Goal: Task Accomplishment & Management: Manage account settings

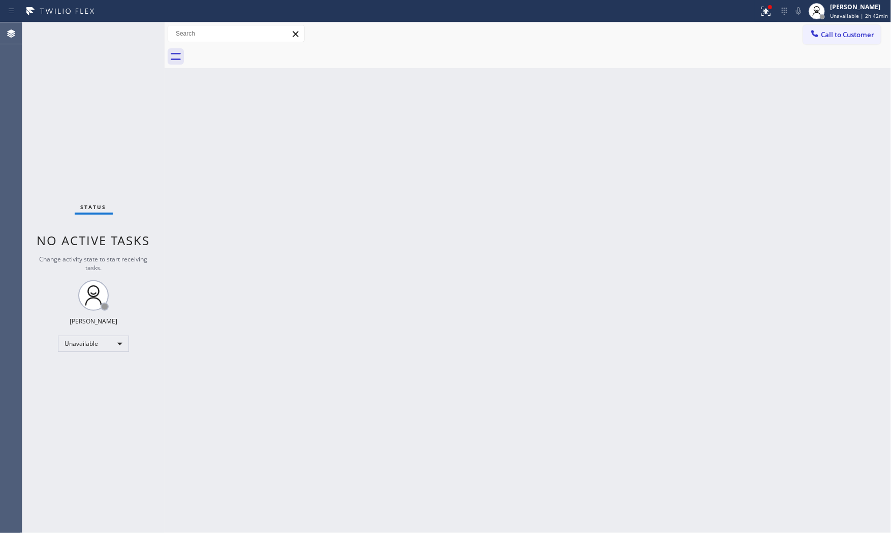
click at [567, 265] on div "Back to Dashboard Change Sender ID Customers Technicians Select a contact Outbo…" at bounding box center [528, 277] width 727 height 510
click at [861, 13] on span "Unavailable | 3h 9min" at bounding box center [860, 15] width 55 height 7
click at [830, 51] on button "Available" at bounding box center [841, 53] width 102 height 13
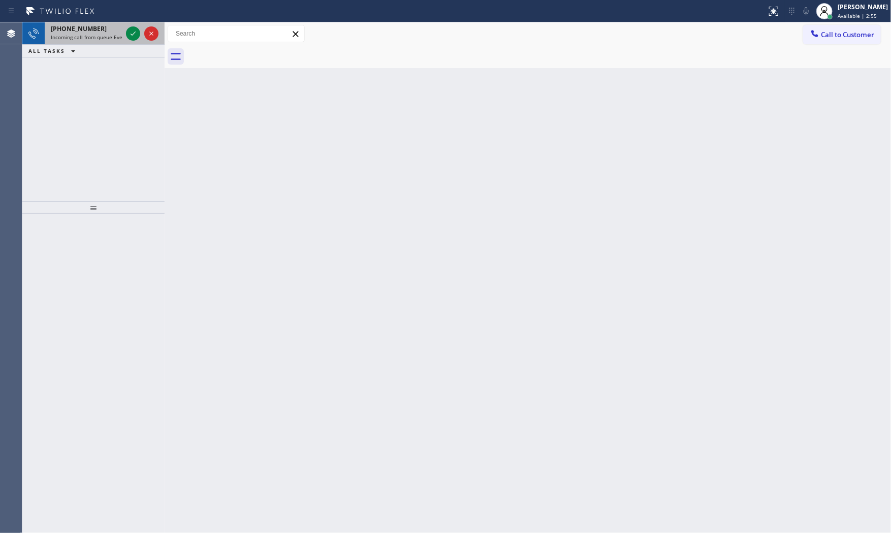
click at [103, 28] on div "[PHONE_NUMBER]" at bounding box center [86, 28] width 71 height 9
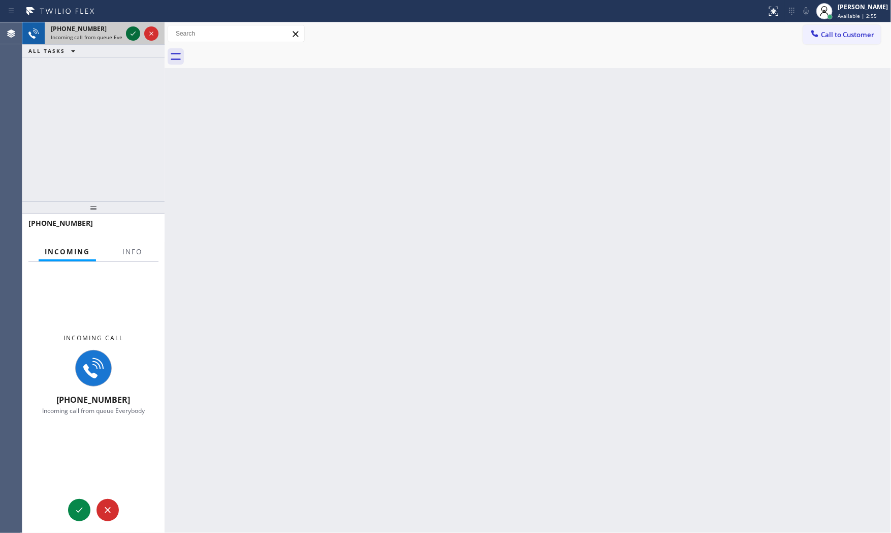
click at [126, 33] on div at bounding box center [142, 33] width 37 height 22
click at [129, 33] on icon at bounding box center [133, 33] width 12 height 12
click at [139, 252] on span "Info" at bounding box center [132, 251] width 20 height 9
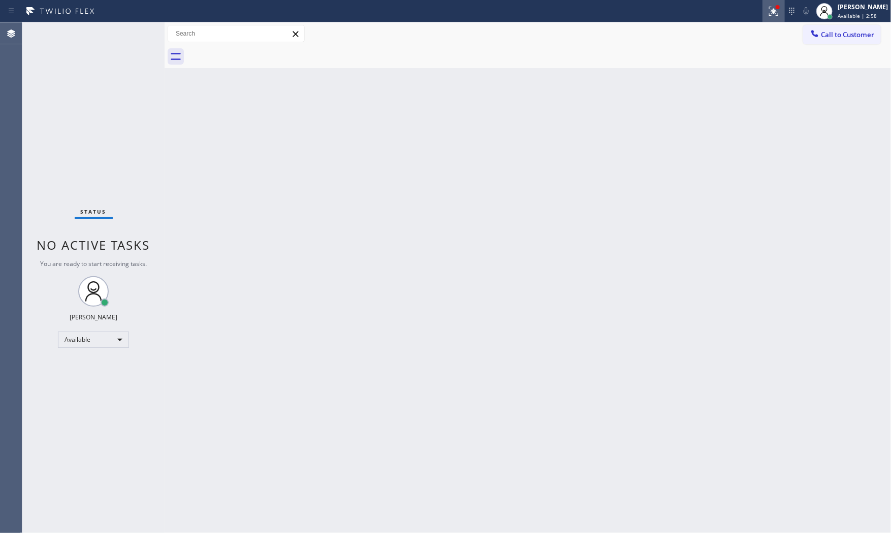
click at [768, 9] on icon at bounding box center [774, 11] width 12 height 12
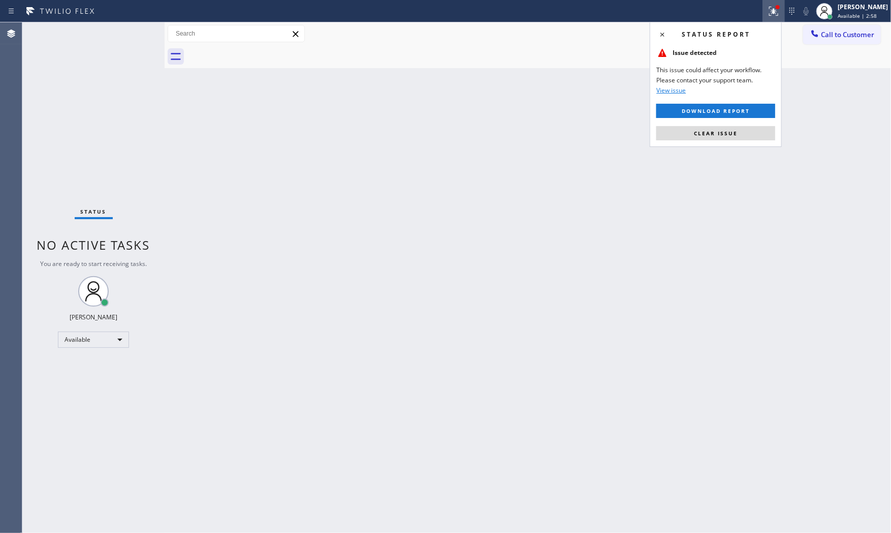
click at [719, 148] on div "Back to Dashboard Change Sender ID Customers Technicians Select a contact Outbo…" at bounding box center [528, 277] width 727 height 510
click at [719, 132] on span "Clear issue" at bounding box center [716, 133] width 44 height 7
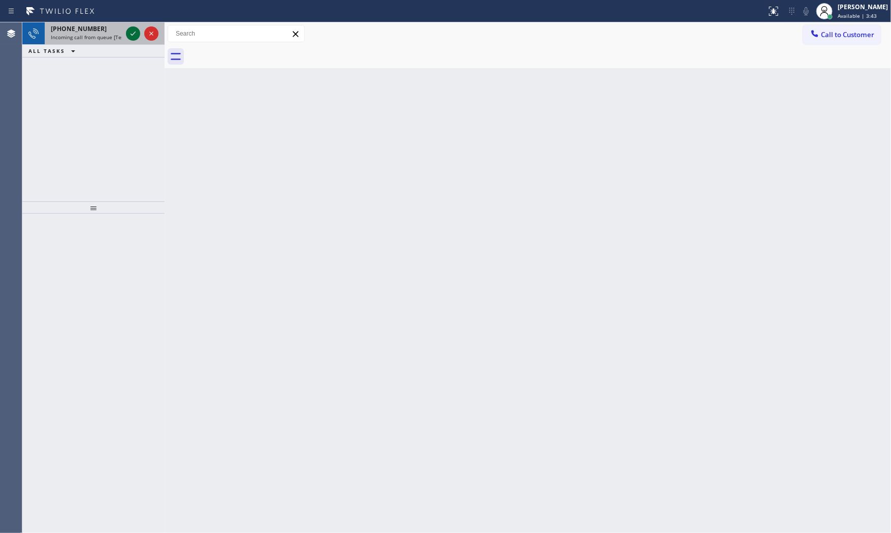
click at [129, 33] on icon at bounding box center [133, 33] width 12 height 12
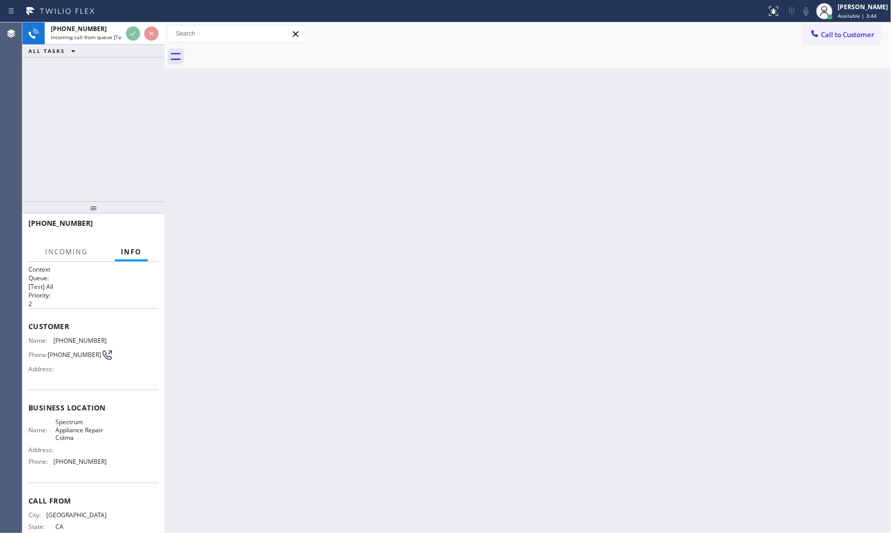
scroll to position [32, 0]
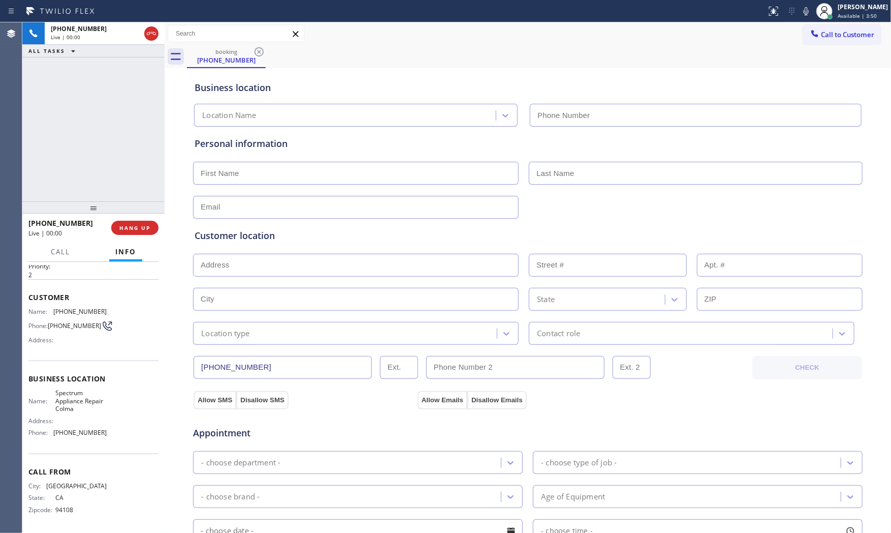
type input "[PHONE_NUMBER]"
click at [145, 235] on div "[PHONE_NUMBER] Live | 00:02 HANG UP" at bounding box center [93, 227] width 130 height 26
click at [143, 230] on span "HANG UP" at bounding box center [134, 227] width 31 height 7
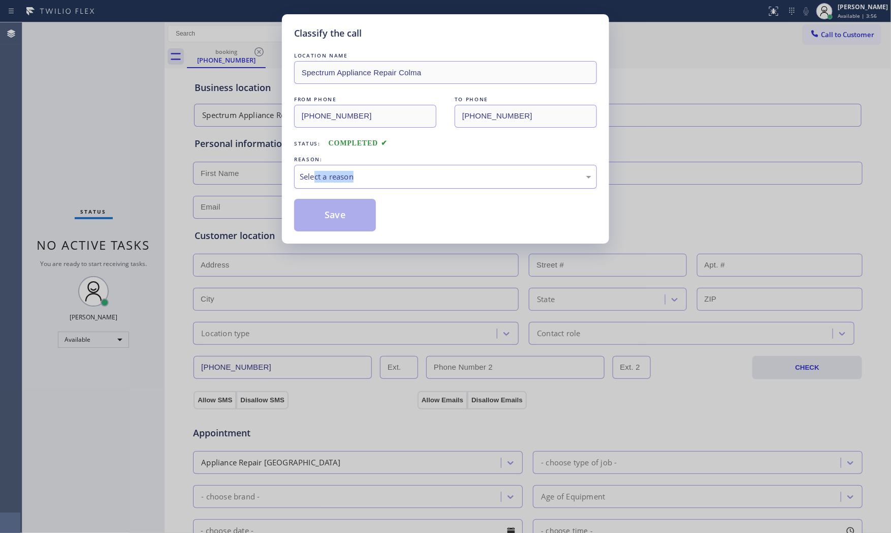
click at [315, 189] on div "LOCATION NAME Spectrum Appliance Repair Colma FROM PHONE [PHONE_NUMBER] TO PHON…" at bounding box center [445, 140] width 303 height 181
click at [321, 186] on div "Select a reason" at bounding box center [445, 177] width 303 height 24
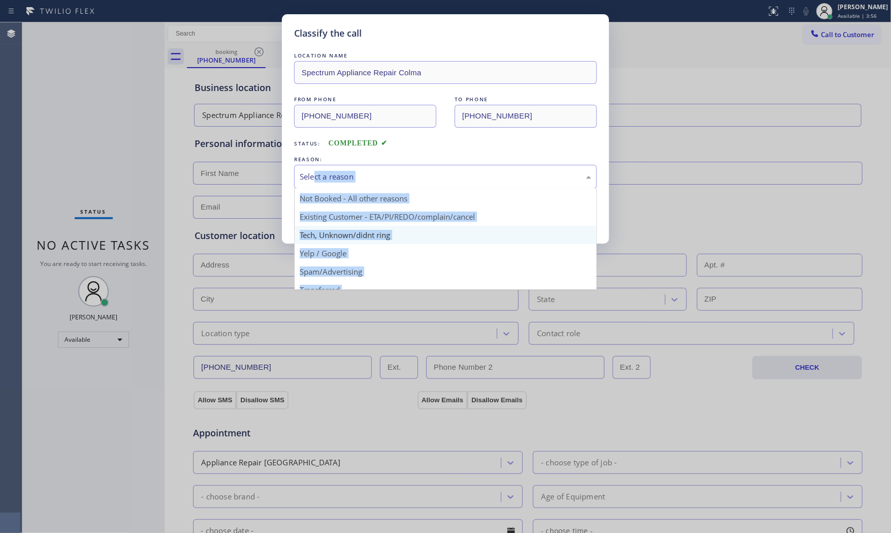
scroll to position [64, 0]
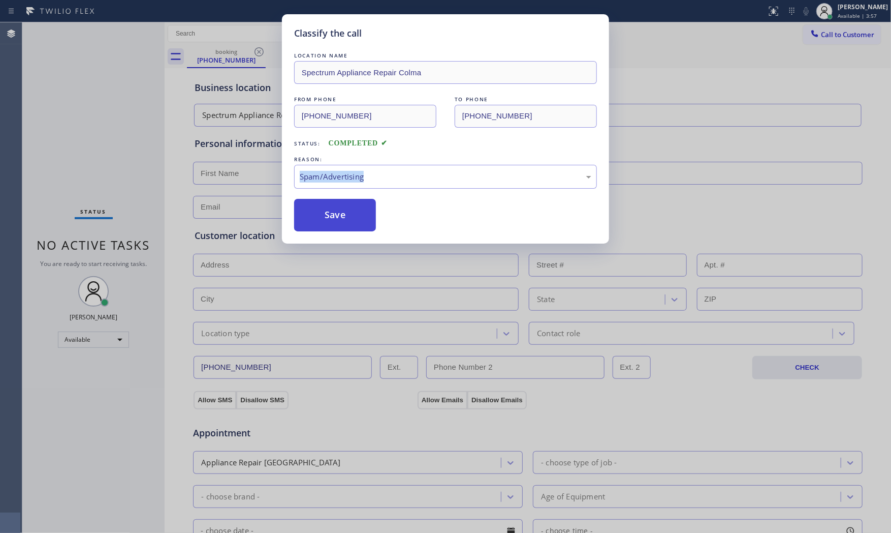
click at [335, 219] on button "Save" at bounding box center [335, 215] width 82 height 33
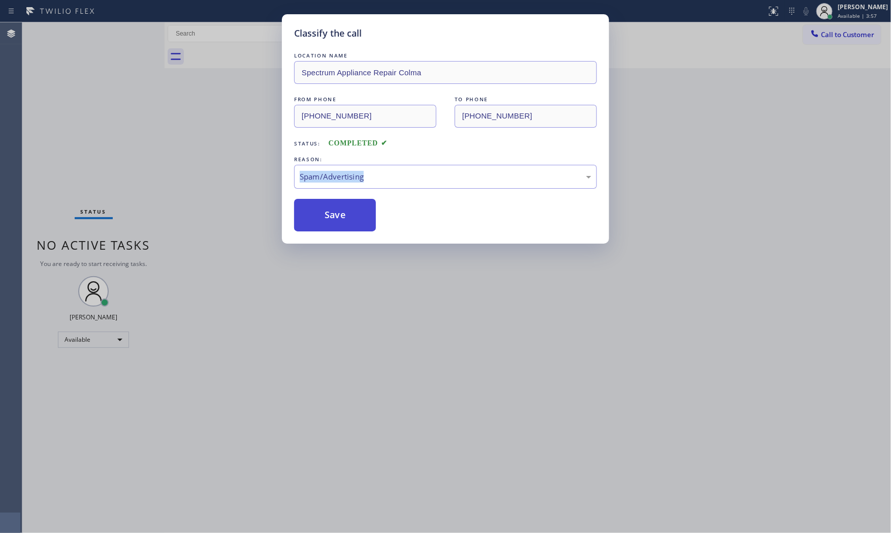
click at [335, 219] on button "Save" at bounding box center [335, 215] width 82 height 33
click at [367, 307] on div "Classify the call LOCATION NAME Spectrum Appliance Repair Colma FROM PHONE [PHO…" at bounding box center [445, 266] width 891 height 533
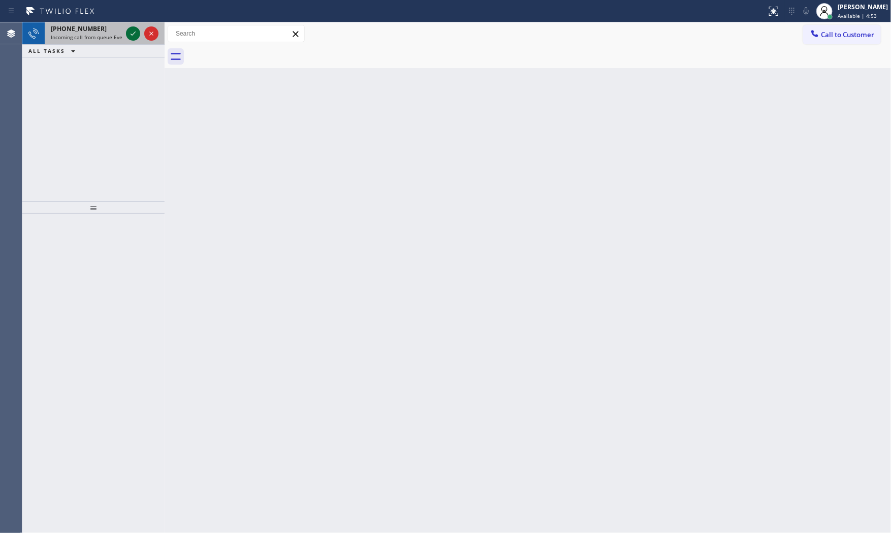
click at [134, 35] on icon at bounding box center [133, 33] width 12 height 12
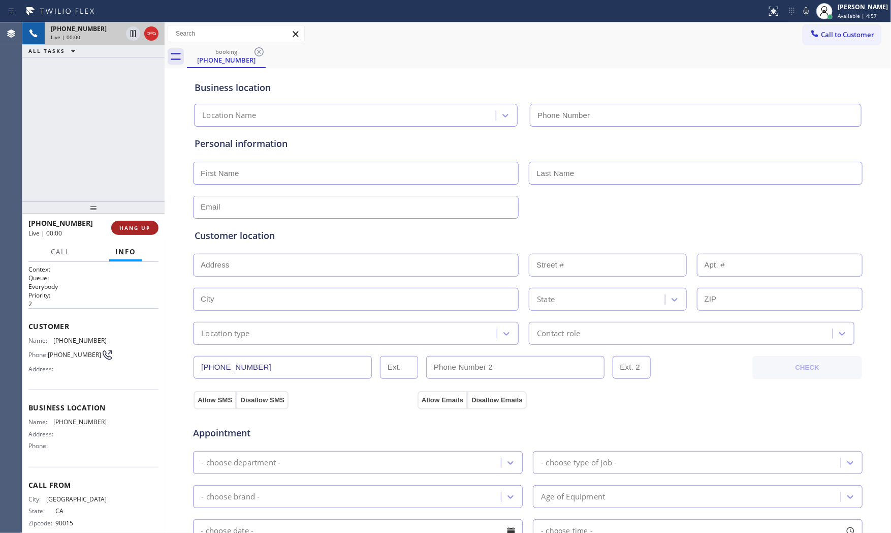
click at [133, 225] on span "HANG UP" at bounding box center [134, 227] width 31 height 7
click at [57, 21] on div "Status report No issues detected If you experience an issue, please download th…" at bounding box center [445, 11] width 891 height 22
click at [68, 34] on icon at bounding box center [73, 28] width 12 height 12
click at [130, 221] on button "COMPLETE" at bounding box center [132, 228] width 51 height 14
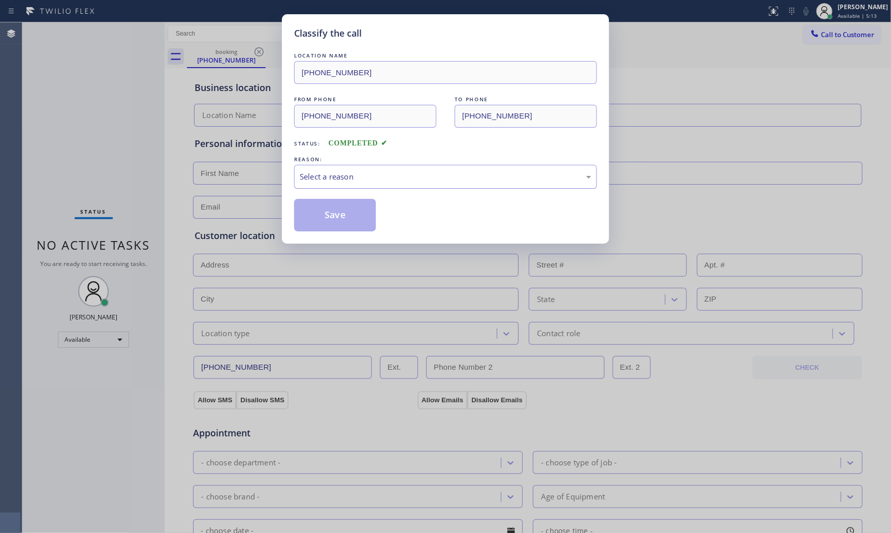
drag, startPoint x: 330, startPoint y: 180, endPoint x: 330, endPoint y: 187, distance: 6.1
click at [331, 184] on div "Select a reason" at bounding box center [445, 177] width 303 height 24
click at [323, 221] on button "Save" at bounding box center [335, 215] width 82 height 33
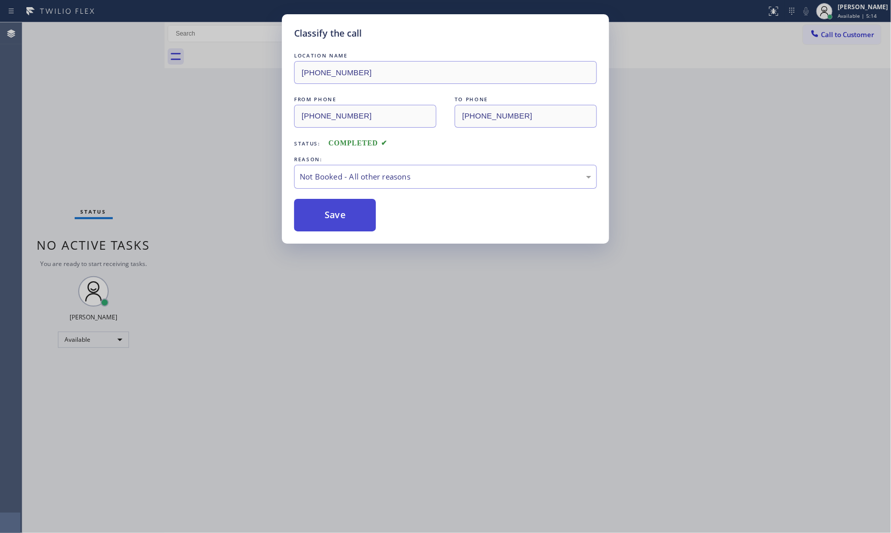
click at [323, 221] on button "Save" at bounding box center [335, 215] width 82 height 33
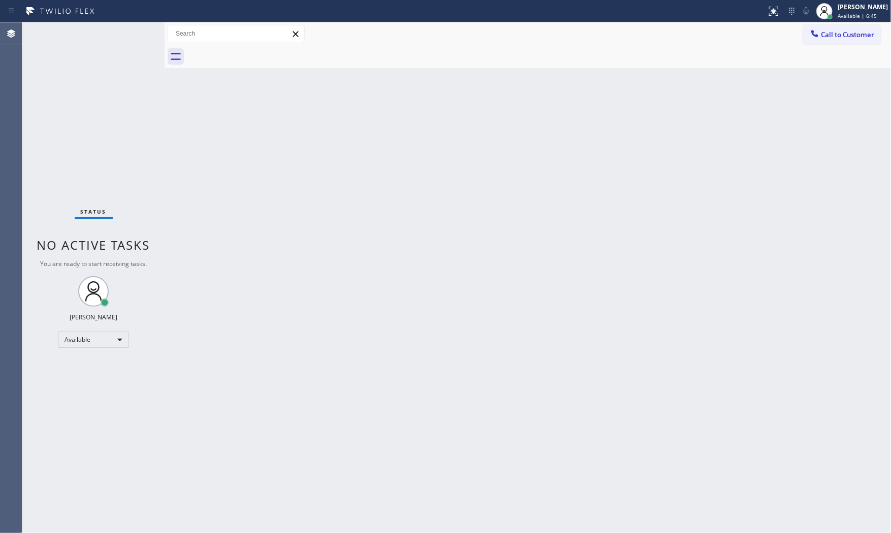
click at [131, 42] on div "Status No active tasks You are ready to start receiving tasks. [PERSON_NAME] Av…" at bounding box center [93, 277] width 142 height 510
click at [131, 41] on div "Status No active tasks You are ready to start receiving tasks. [PERSON_NAME] Av…" at bounding box center [93, 277] width 142 height 510
click at [130, 36] on div "Status No active tasks You are ready to start receiving tasks. [PERSON_NAME] Av…" at bounding box center [93, 277] width 142 height 510
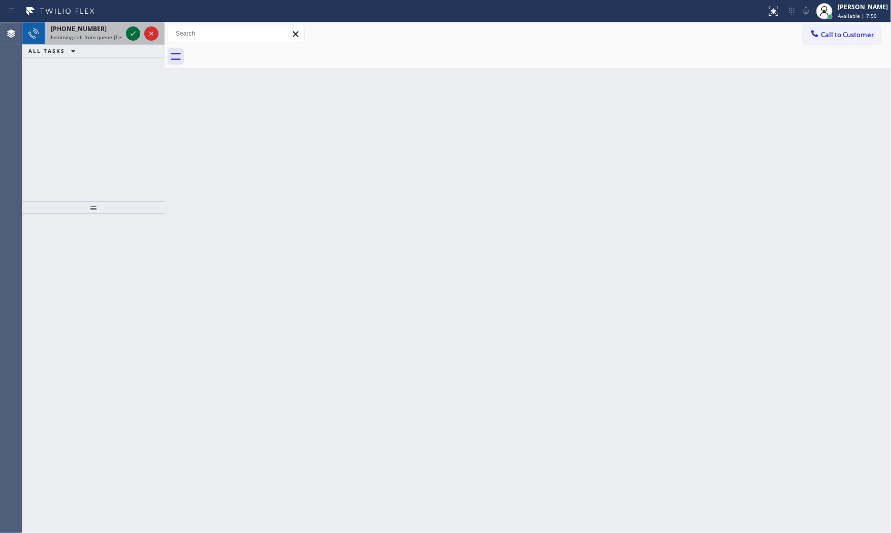
click at [135, 32] on icon at bounding box center [133, 33] width 12 height 12
click at [130, 34] on icon at bounding box center [133, 33] width 12 height 12
click at [133, 28] on icon at bounding box center [133, 33] width 12 height 12
click at [108, 20] on div "Status report Issues detected These issues could affect your workflow. Please c…" at bounding box center [445, 11] width 891 height 22
click at [111, 27] on div "[PHONE_NUMBER]" at bounding box center [86, 28] width 71 height 9
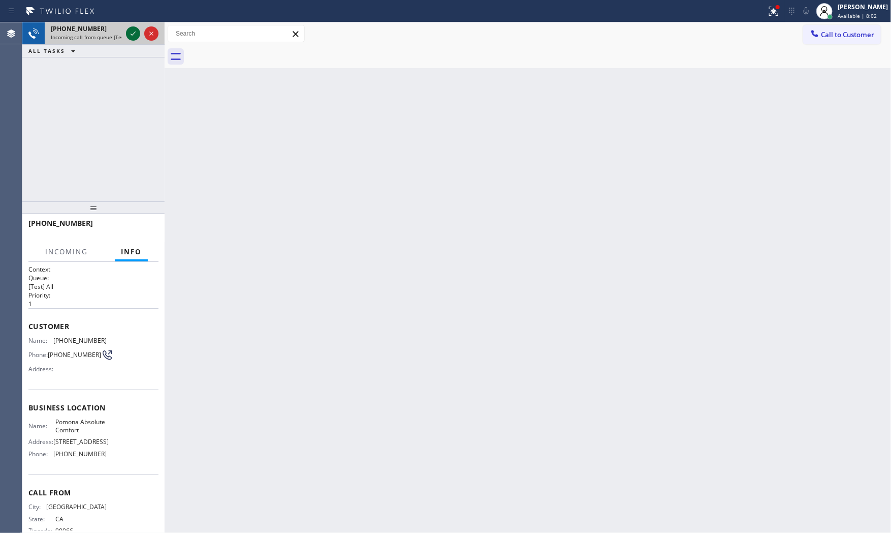
click at [130, 36] on icon at bounding box center [133, 33] width 12 height 12
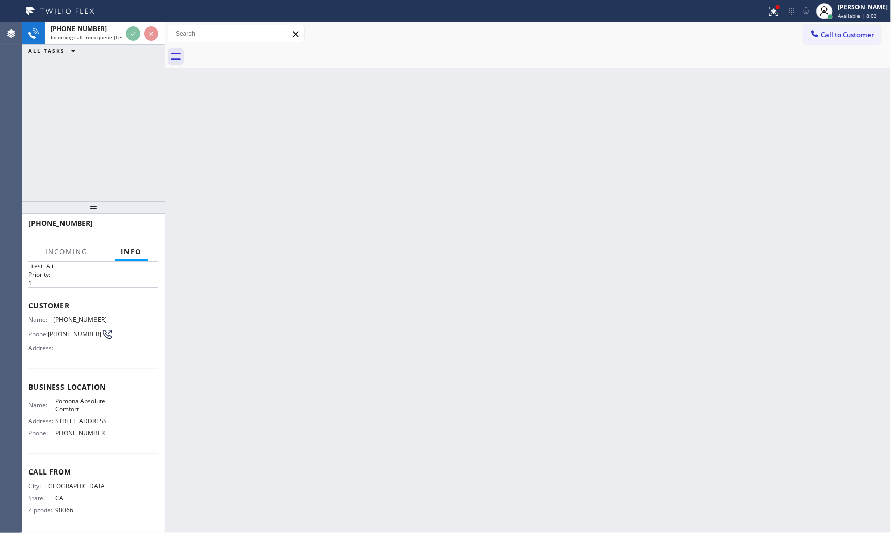
scroll to position [39, 0]
click at [311, 287] on div "Back to Dashboard Change Sender ID Customers Technicians Select a contact Outbo…" at bounding box center [528, 277] width 727 height 510
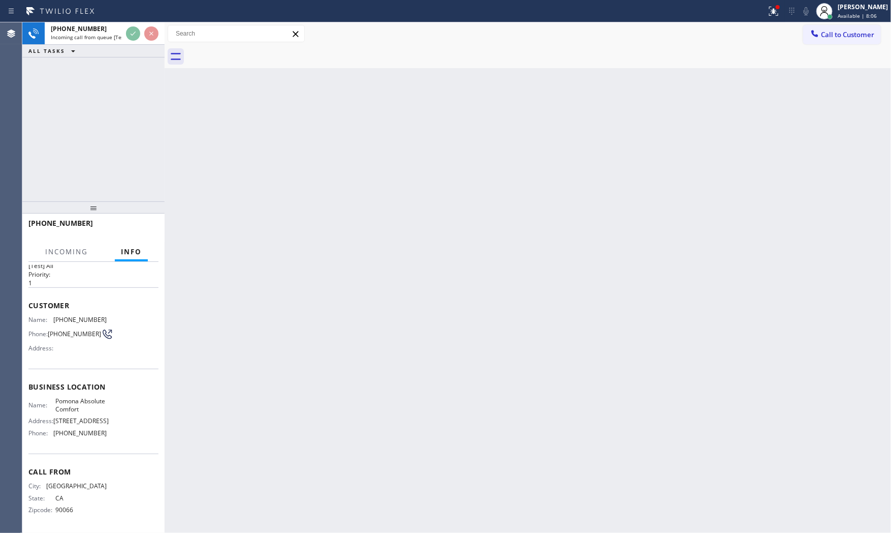
click at [311, 287] on div "Back to Dashboard Change Sender ID Customers Technicians Select a contact Outbo…" at bounding box center [528, 277] width 727 height 510
click at [763, 12] on div at bounding box center [774, 11] width 22 height 12
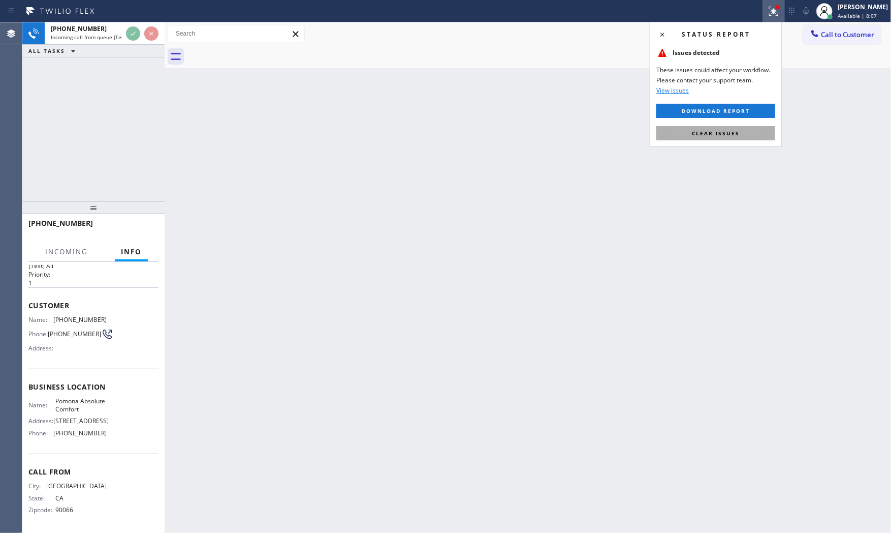
click at [728, 132] on span "Clear issues" at bounding box center [716, 133] width 48 height 7
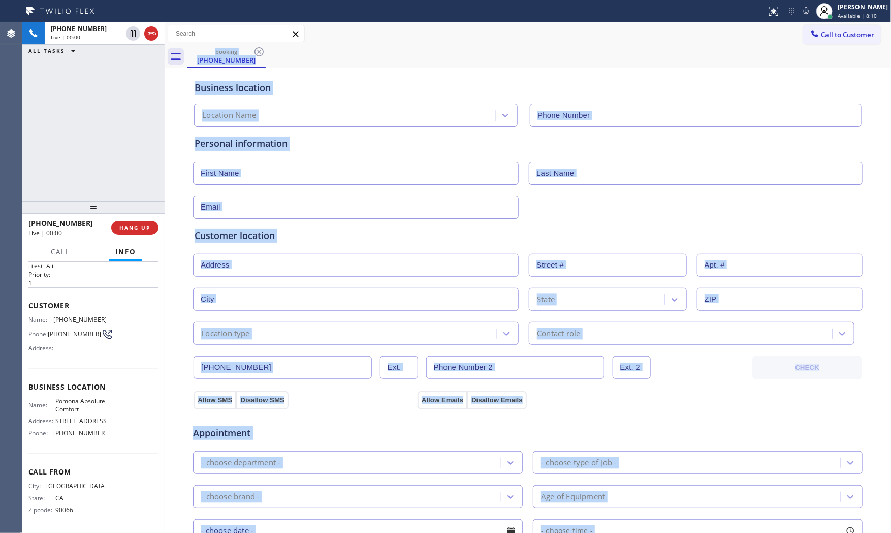
type input "[PHONE_NUMBER]"
click at [147, 229] on span "HANG UP" at bounding box center [134, 227] width 31 height 7
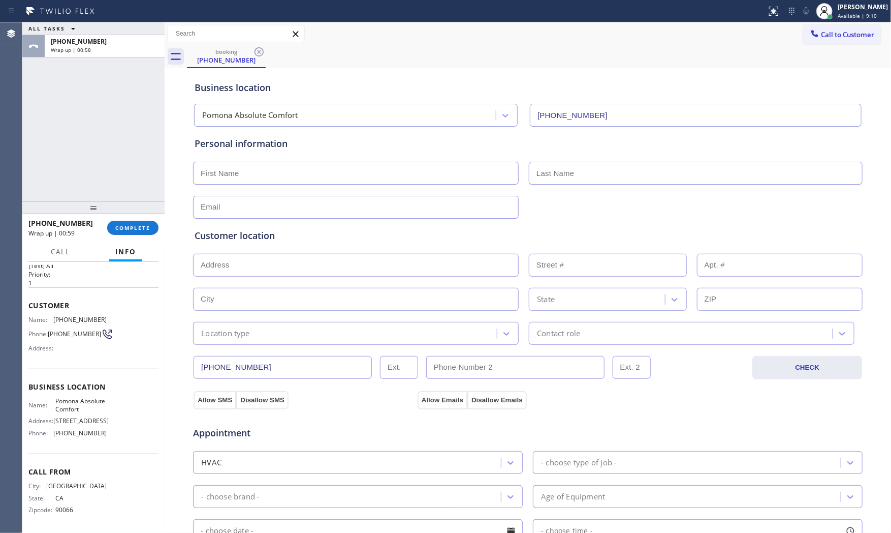
click at [165, 234] on div at bounding box center [165, 277] width 0 height 510
click at [151, 231] on button "COMPLETE" at bounding box center [131, 228] width 51 height 14
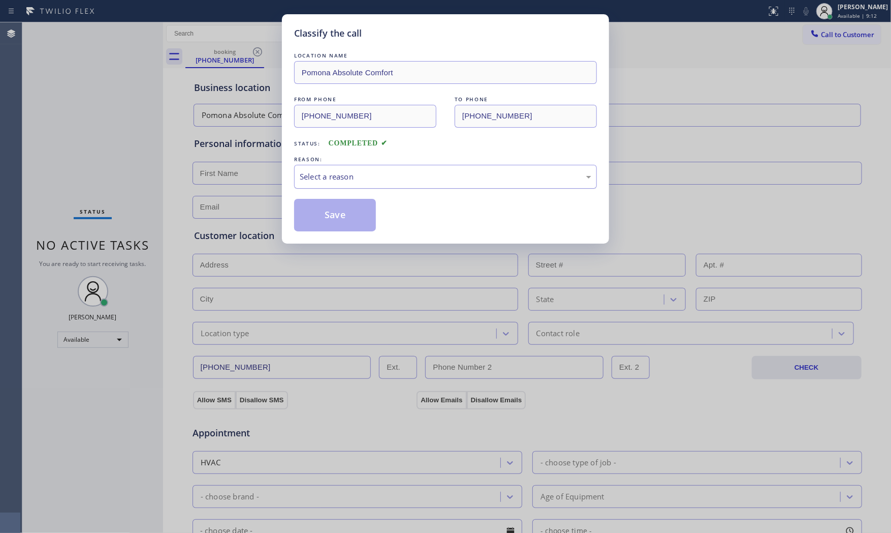
click at [371, 180] on div "Select a reason" at bounding box center [446, 177] width 292 height 12
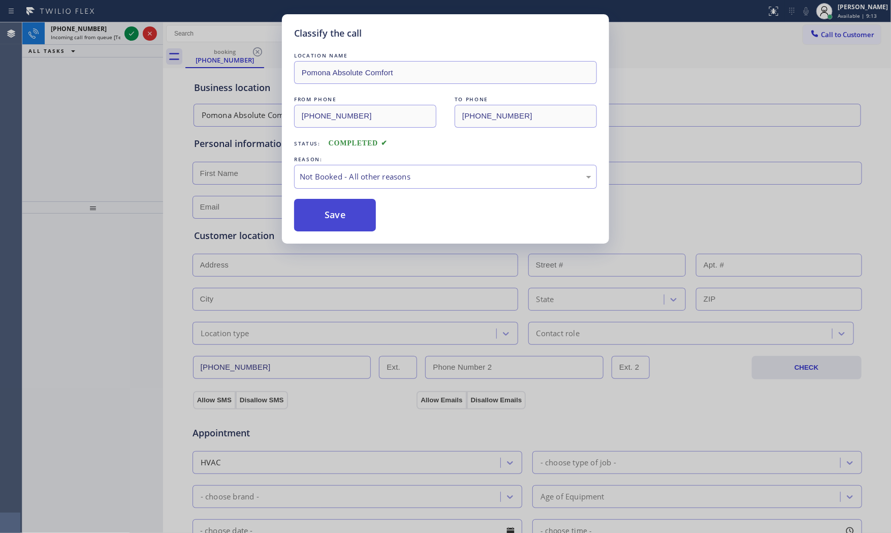
click at [318, 218] on button "Save" at bounding box center [335, 215] width 82 height 33
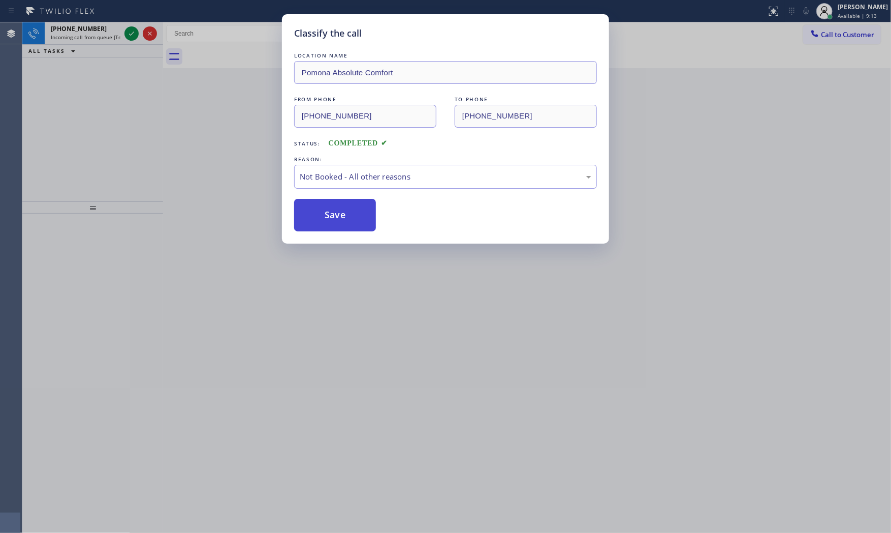
click at [318, 218] on button "Save" at bounding box center [335, 215] width 82 height 33
drag, startPoint x: 318, startPoint y: 218, endPoint x: 213, endPoint y: 191, distance: 108.1
click at [317, 217] on button "Save" at bounding box center [335, 215] width 82 height 33
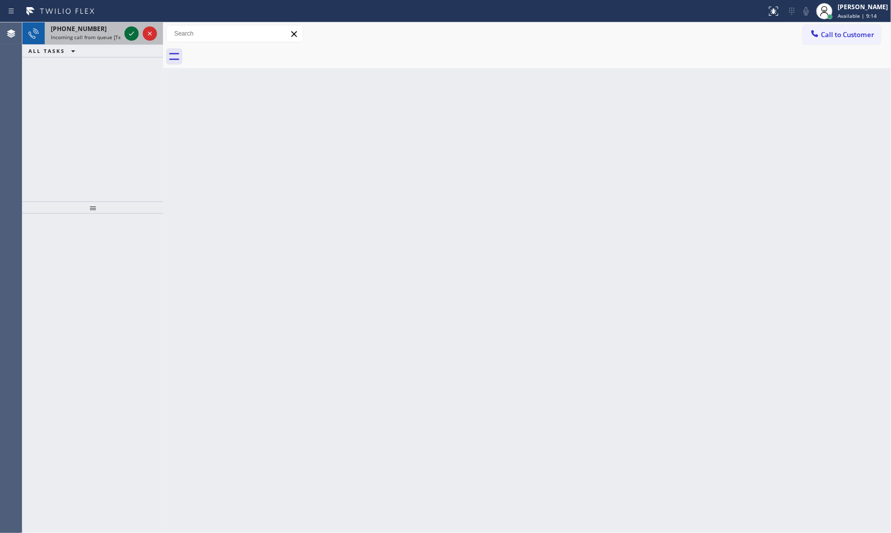
click at [130, 30] on icon at bounding box center [132, 33] width 12 height 12
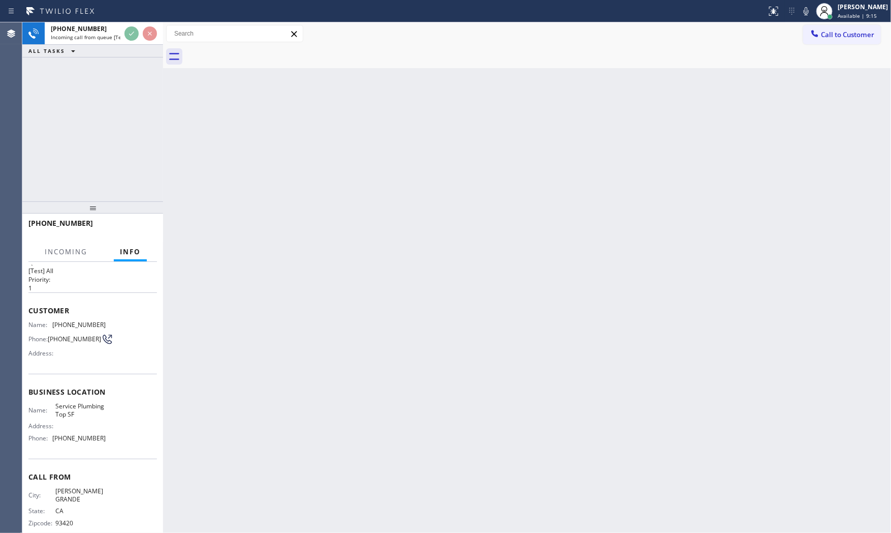
scroll to position [32, 0]
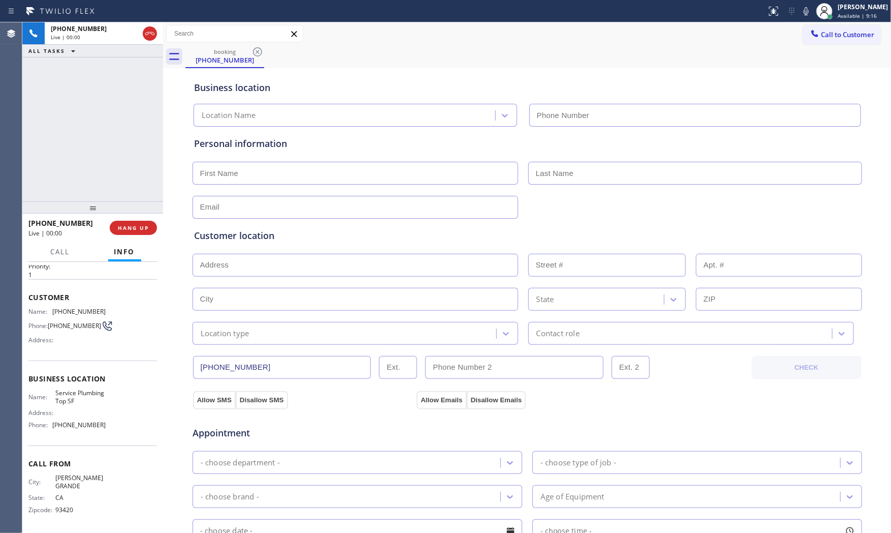
click at [132, 231] on span "HANG UP" at bounding box center [133, 227] width 31 height 7
type input "[PHONE_NUMBER]"
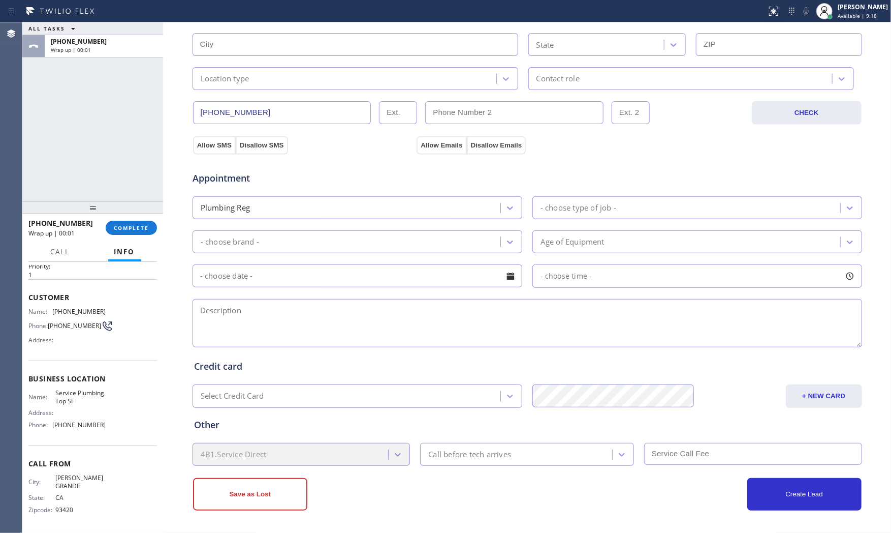
scroll to position [0, 0]
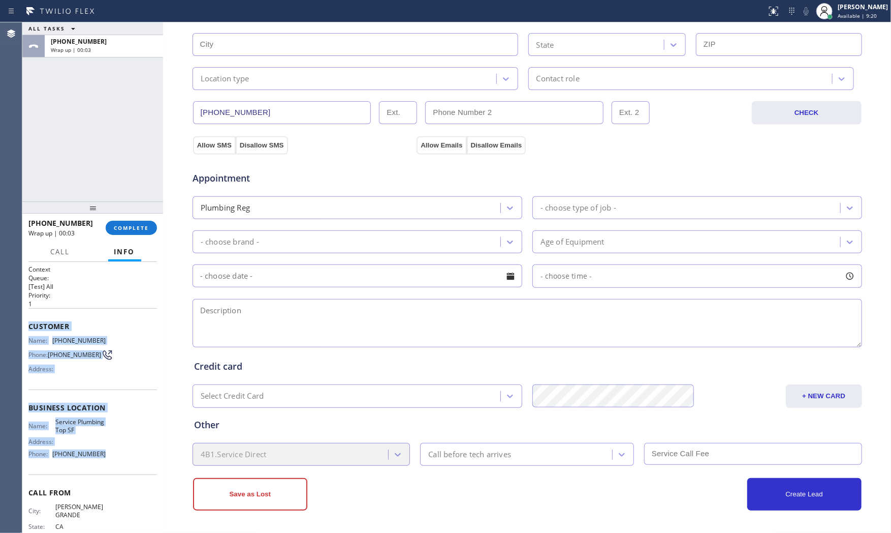
drag, startPoint x: 26, startPoint y: 321, endPoint x: 124, endPoint y: 458, distance: 168.4
click at [126, 458] on div "Context Queue: [Test] All Priority: 1 Customer Name: [PHONE_NUMBER] Phone: [PHO…" at bounding box center [92, 397] width 141 height 271
copy div "Customer Name: [PHONE_NUMBER] Phone: [PHONE_NUMBER] Address: Business location …"
click at [134, 232] on button "COMPLETE" at bounding box center [131, 228] width 51 height 14
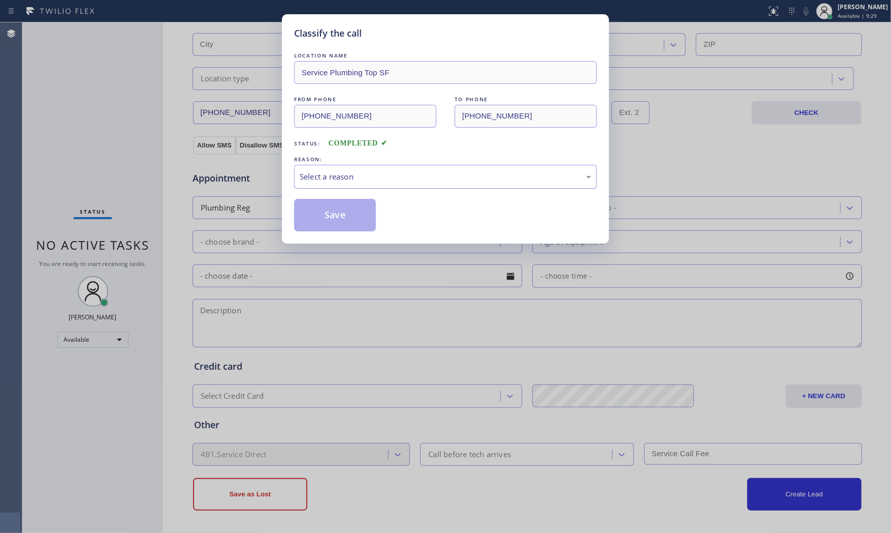
click at [357, 180] on div "Select a reason" at bounding box center [445, 177] width 303 height 24
click at [332, 215] on button "Save" at bounding box center [335, 215] width 82 height 33
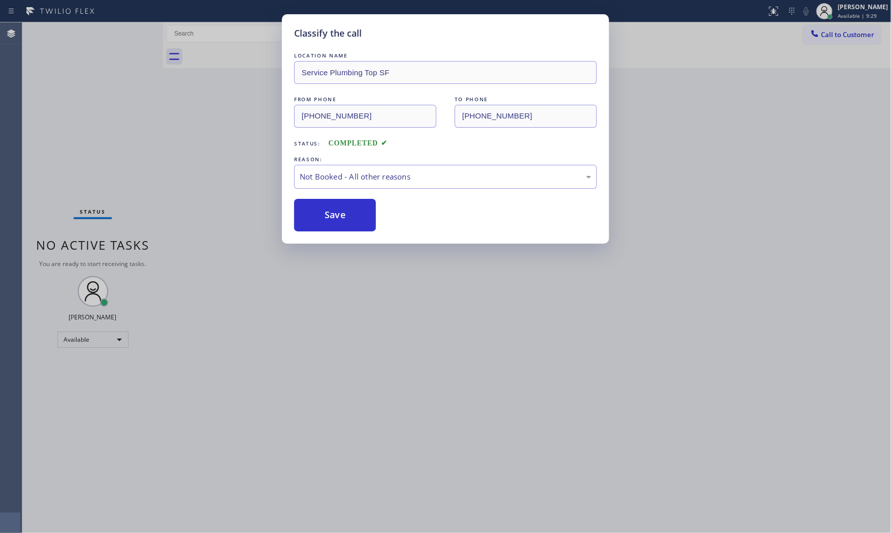
click at [332, 215] on button "Save" at bounding box center [335, 215] width 82 height 33
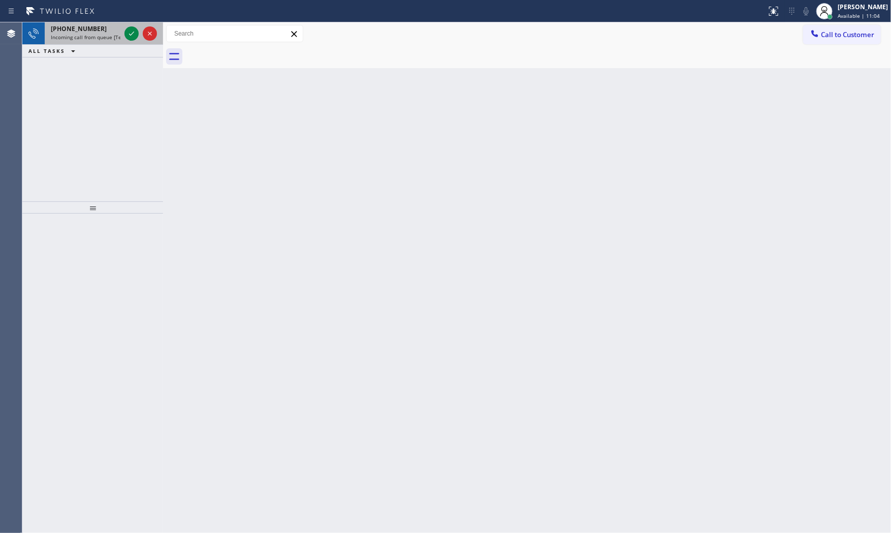
click at [119, 30] on div "[PHONE_NUMBER]" at bounding box center [86, 28] width 70 height 9
click at [137, 36] on icon at bounding box center [132, 33] width 12 height 12
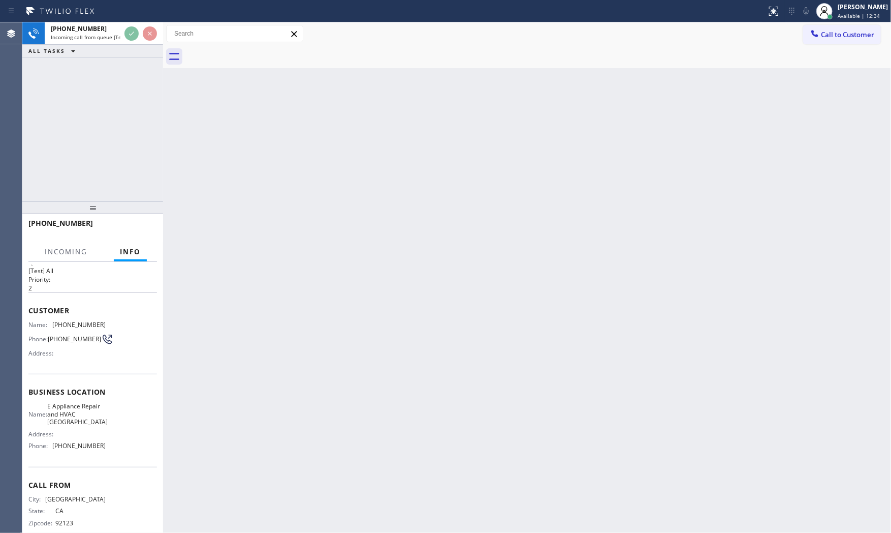
scroll to position [32, 0]
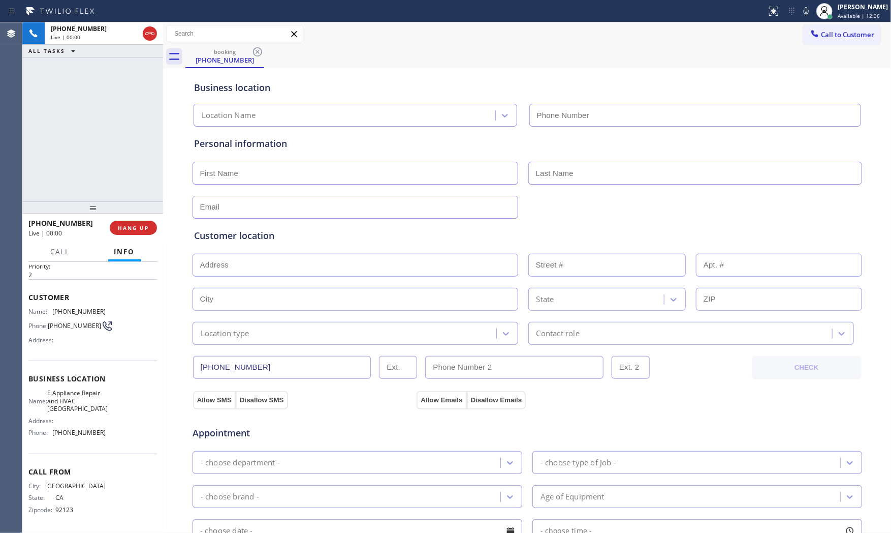
type input "[PHONE_NUMBER]"
click at [804, 12] on icon at bounding box center [806, 11] width 5 height 8
click at [800, 14] on icon at bounding box center [806, 11] width 12 height 12
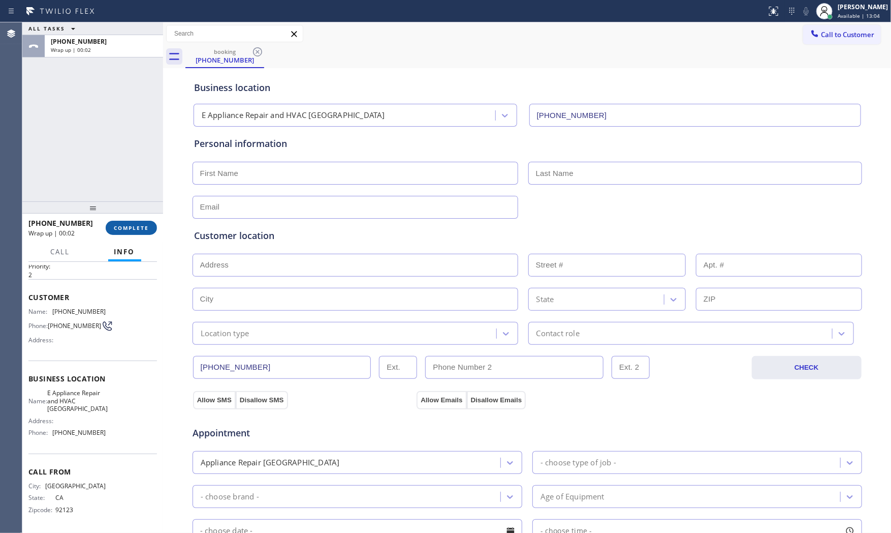
click at [138, 229] on span "COMPLETE" at bounding box center [131, 227] width 35 height 7
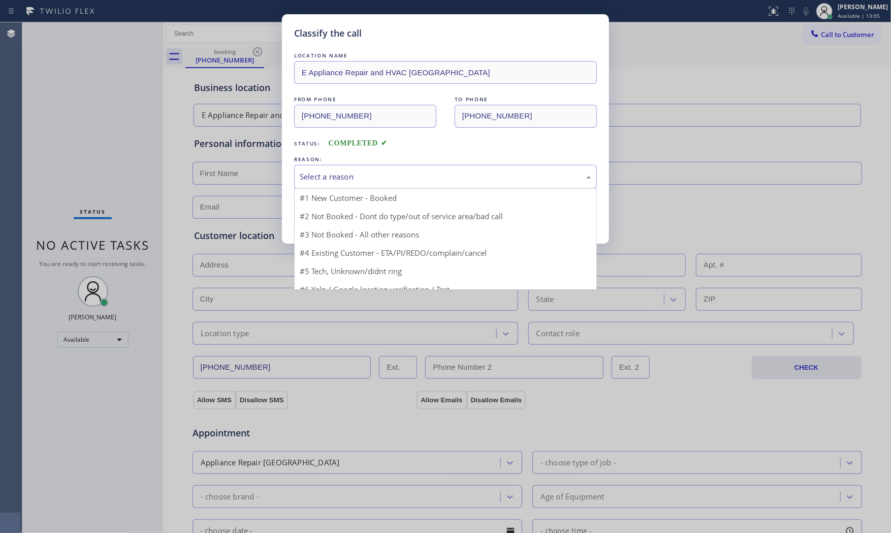
drag, startPoint x: 417, startPoint y: 175, endPoint x: 350, endPoint y: 206, distance: 74.6
click at [412, 179] on div "Select a reason" at bounding box center [446, 177] width 292 height 12
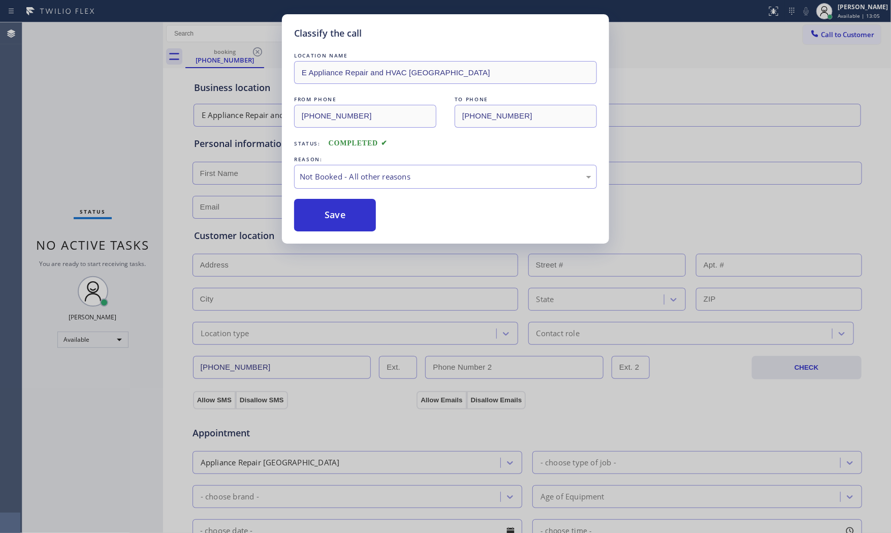
click at [338, 209] on button "Save" at bounding box center [335, 215] width 82 height 33
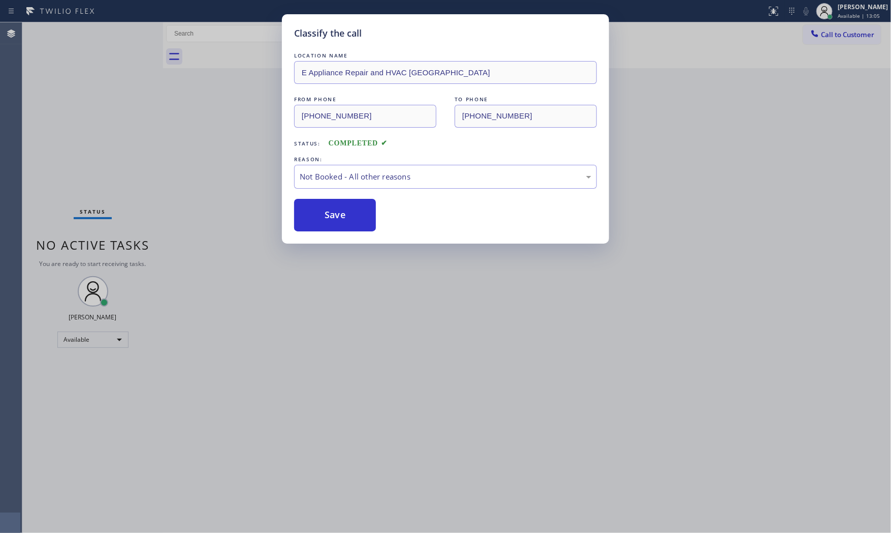
click at [338, 209] on button "Save" at bounding box center [335, 215] width 82 height 33
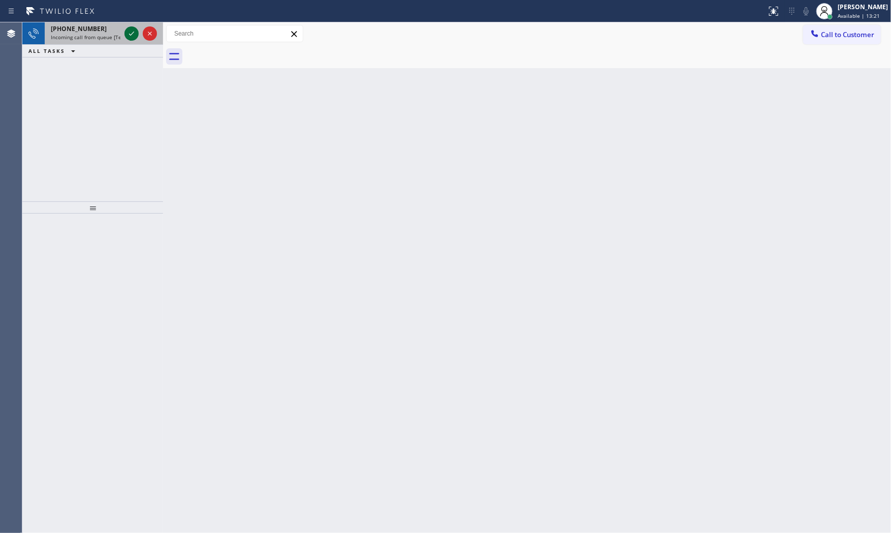
click at [133, 36] on icon at bounding box center [132, 33] width 12 height 12
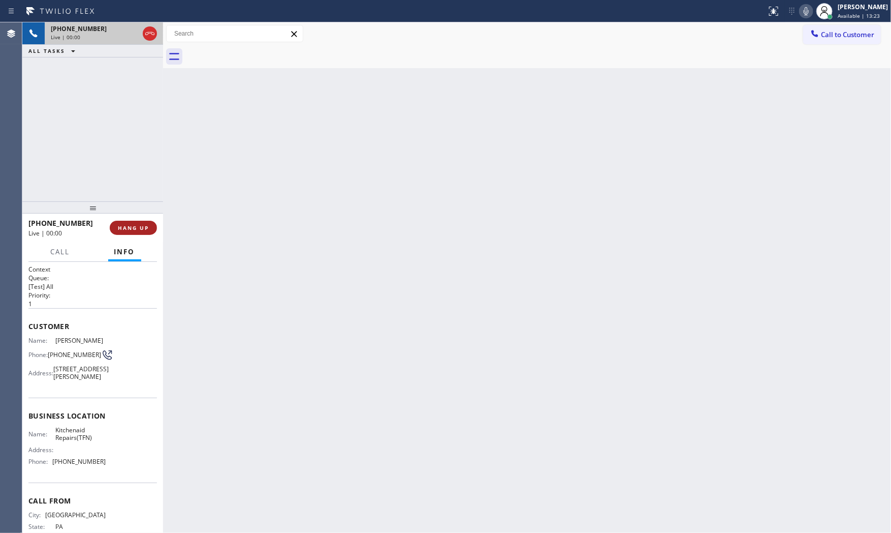
click at [133, 223] on button "HANG UP" at bounding box center [133, 228] width 47 height 14
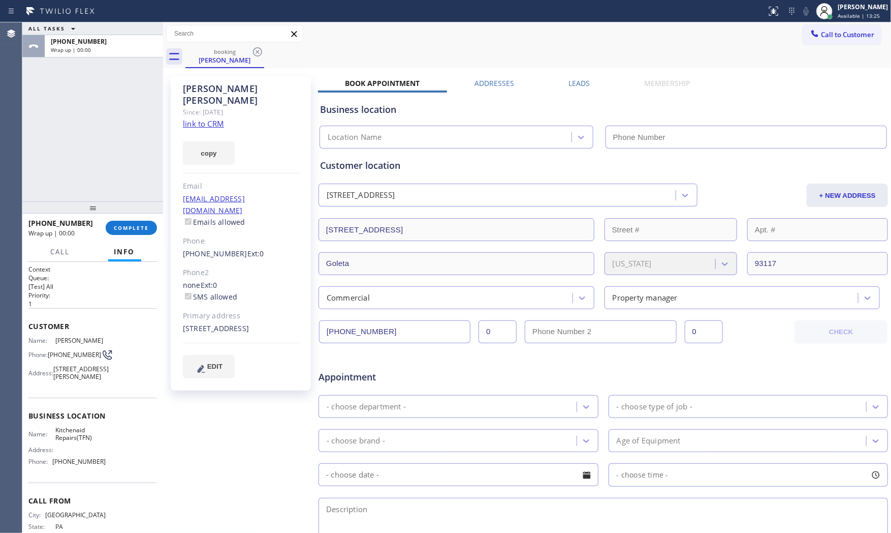
type input "[PHONE_NUMBER]"
click at [214, 118] on link "link to CRM" at bounding box center [203, 123] width 41 height 10
click at [136, 226] on span "COMPLETE" at bounding box center [131, 227] width 35 height 7
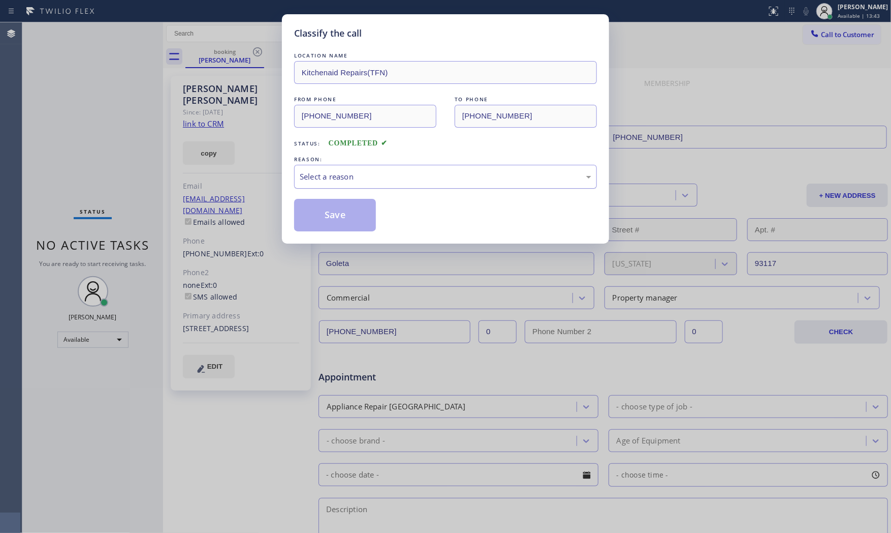
click at [378, 179] on div "Select a reason" at bounding box center [446, 177] width 292 height 12
click at [341, 216] on button "Save" at bounding box center [335, 215] width 82 height 33
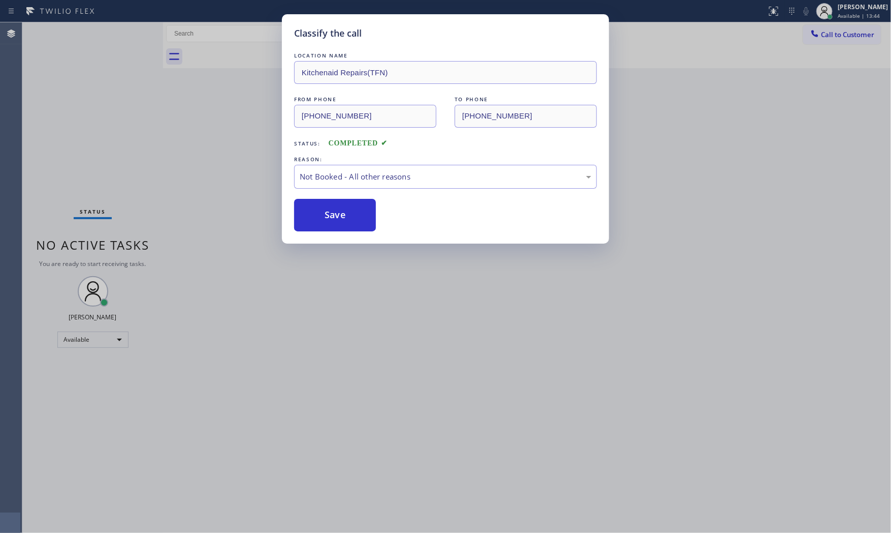
click at [341, 216] on button "Save" at bounding box center [335, 215] width 82 height 33
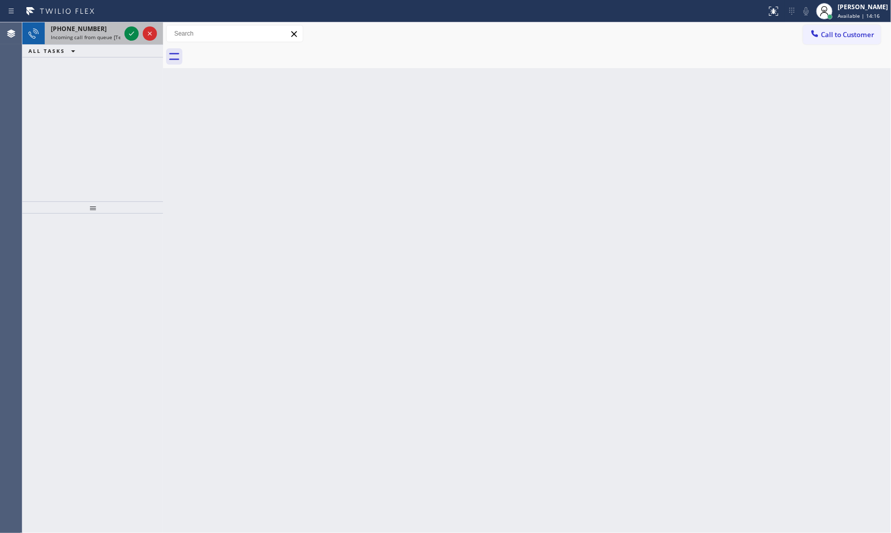
click at [90, 31] on span "[PHONE_NUMBER]" at bounding box center [79, 28] width 56 height 9
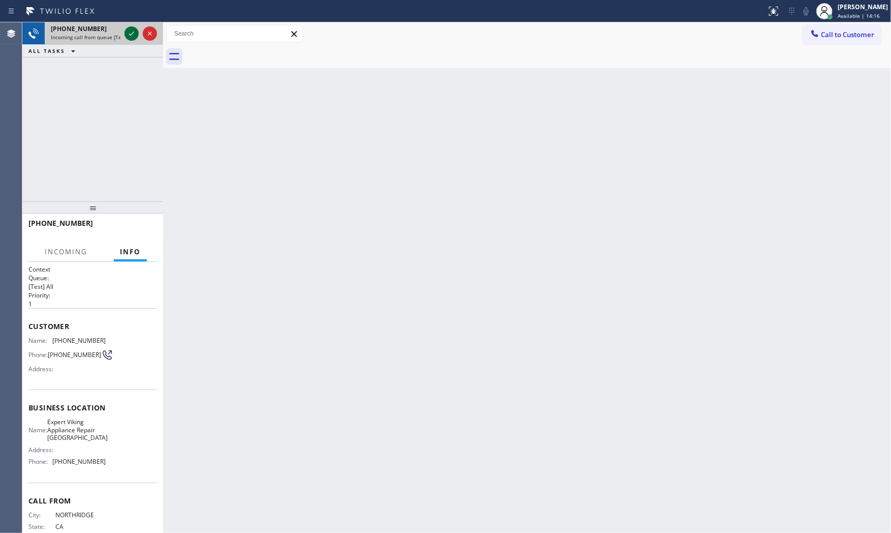
click at [126, 32] on icon at bounding box center [132, 33] width 12 height 12
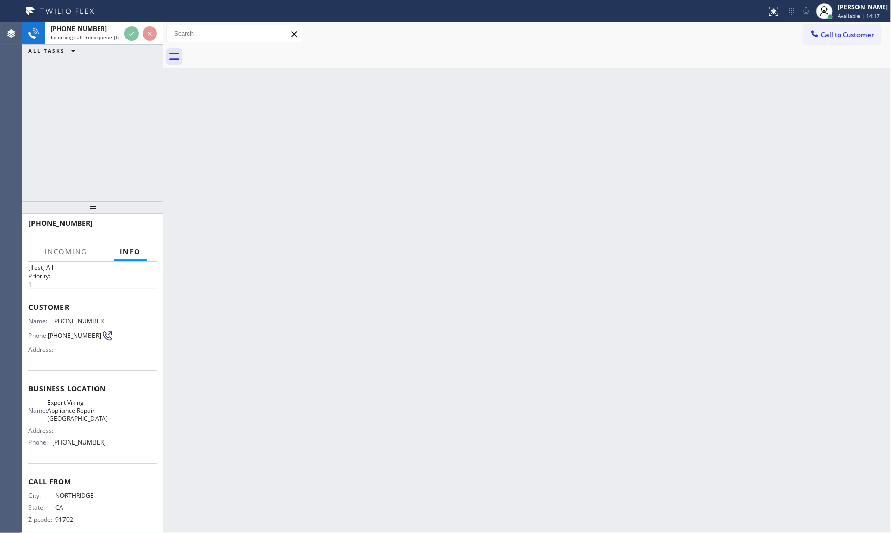
scroll to position [39, 0]
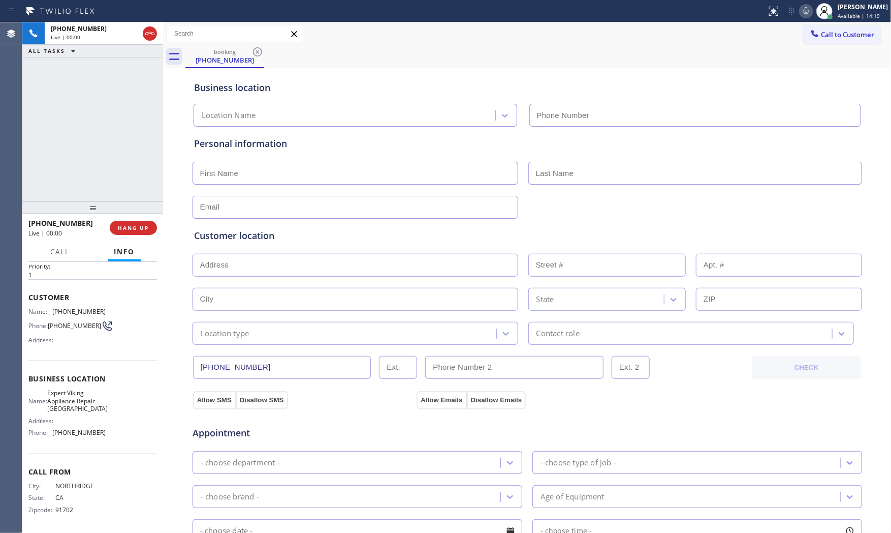
type input "[PHONE_NUMBER]"
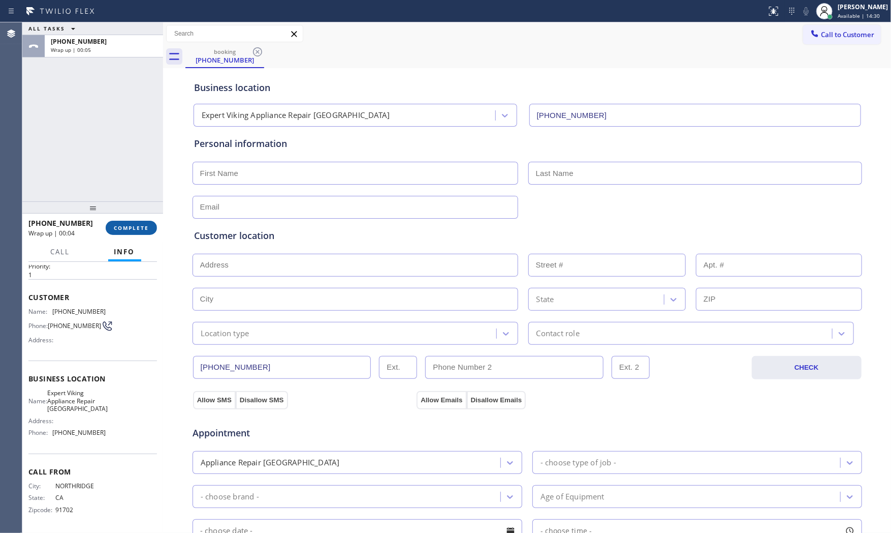
click at [129, 230] on span "COMPLETE" at bounding box center [131, 227] width 35 height 7
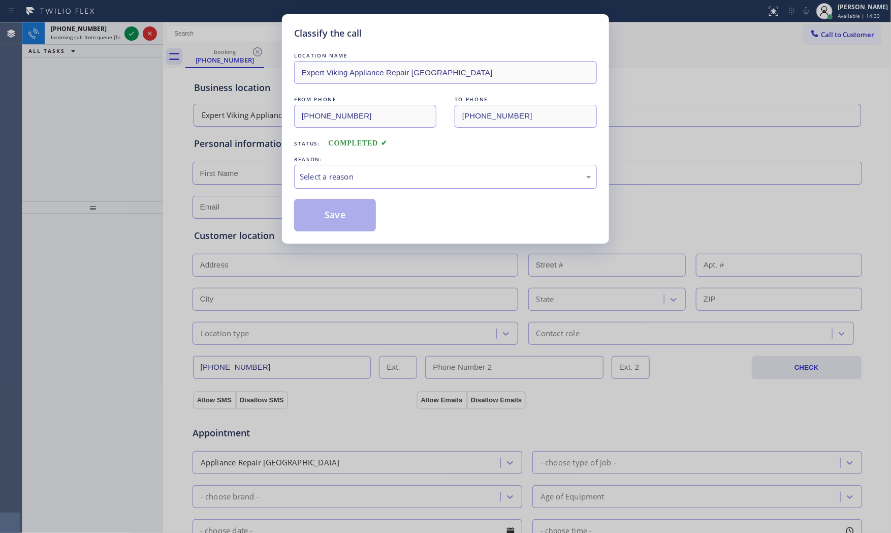
click at [301, 175] on div "Select a reason" at bounding box center [446, 177] width 292 height 12
click at [324, 210] on button "Save" at bounding box center [335, 215] width 82 height 33
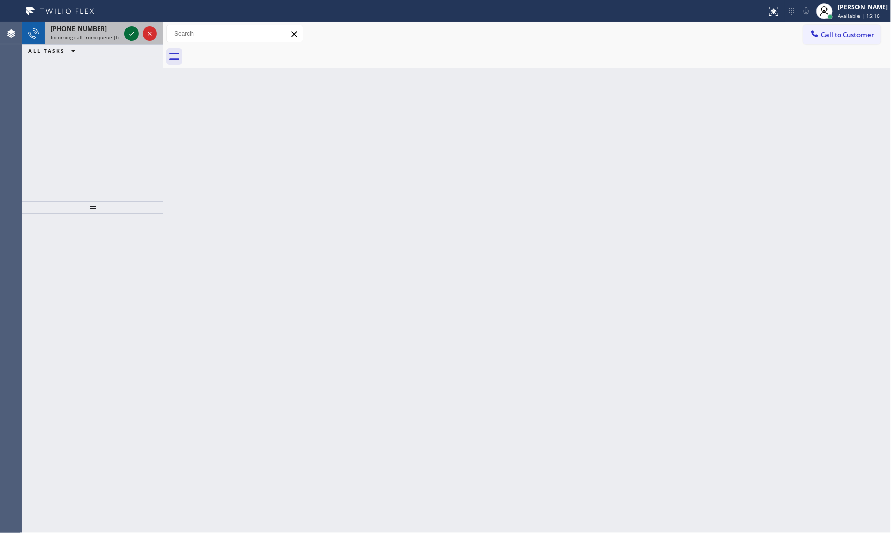
click at [127, 37] on icon at bounding box center [132, 33] width 12 height 12
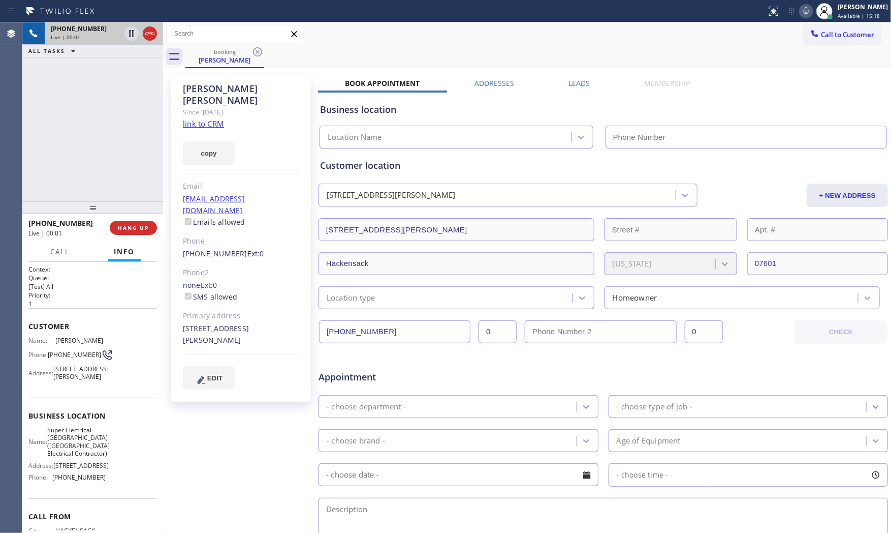
type input "[PHONE_NUMBER]"
click at [215, 118] on link "link to CRM" at bounding box center [203, 123] width 41 height 10
drag, startPoint x: 143, startPoint y: 226, endPoint x: 227, endPoint y: 108, distance: 144.4
click at [144, 225] on span "HANG UP" at bounding box center [133, 227] width 31 height 7
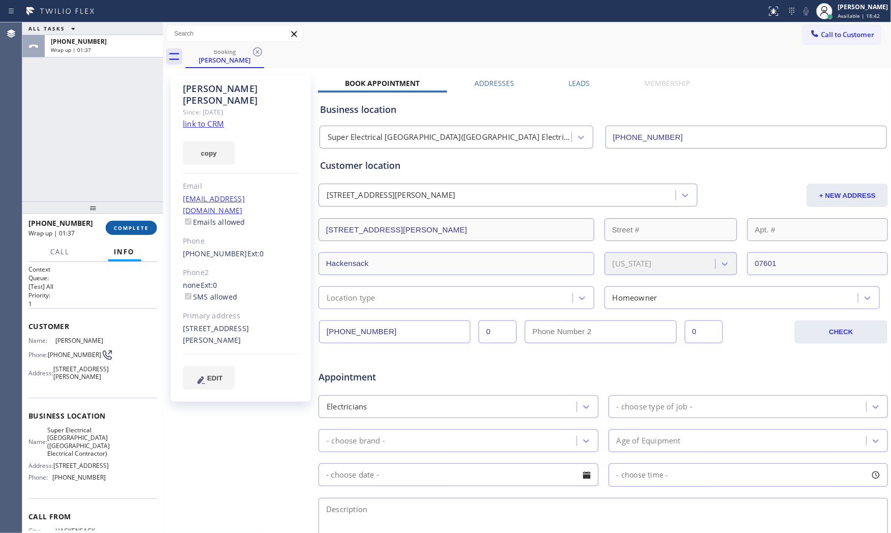
click at [125, 224] on span "COMPLETE" at bounding box center [131, 227] width 35 height 7
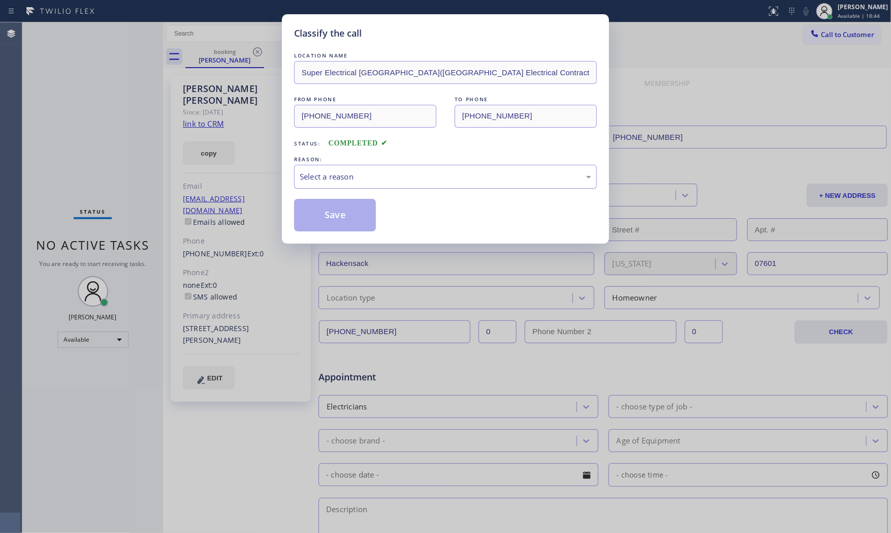
click at [371, 180] on div "Select a reason" at bounding box center [446, 177] width 292 height 12
click at [346, 216] on button "Save" at bounding box center [335, 215] width 82 height 33
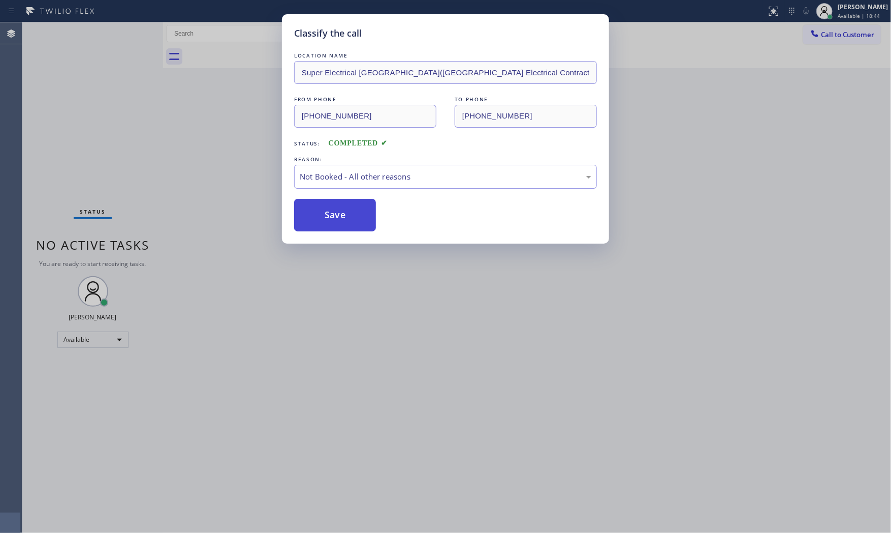
click at [345, 216] on button "Save" at bounding box center [335, 215] width 82 height 33
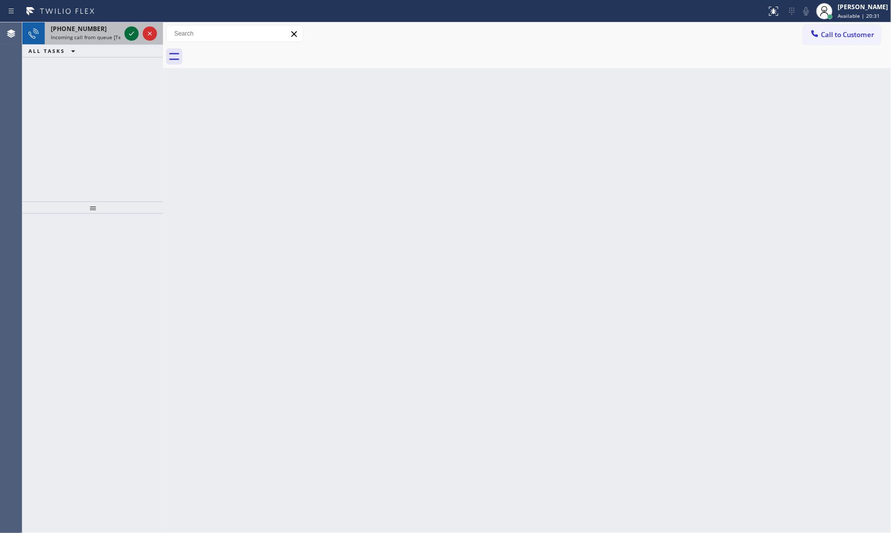
click at [128, 30] on icon at bounding box center [132, 33] width 12 height 12
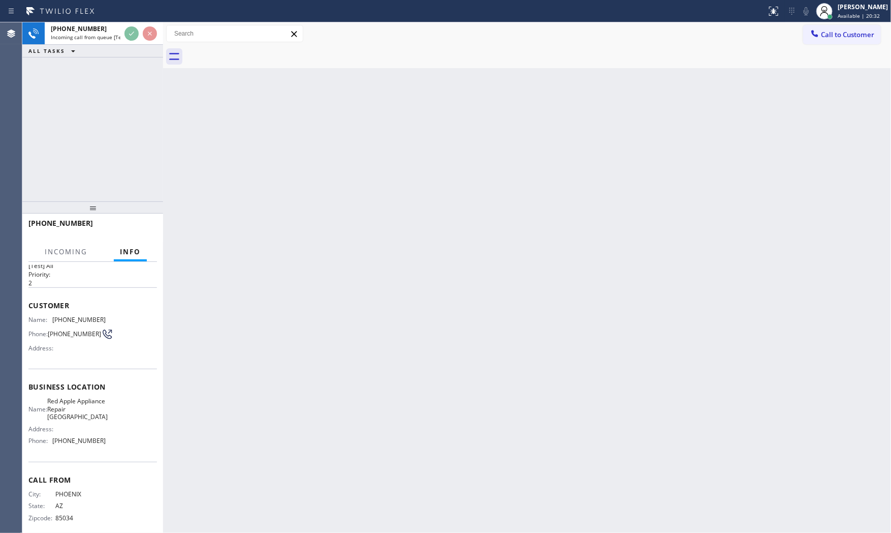
scroll to position [39, 0]
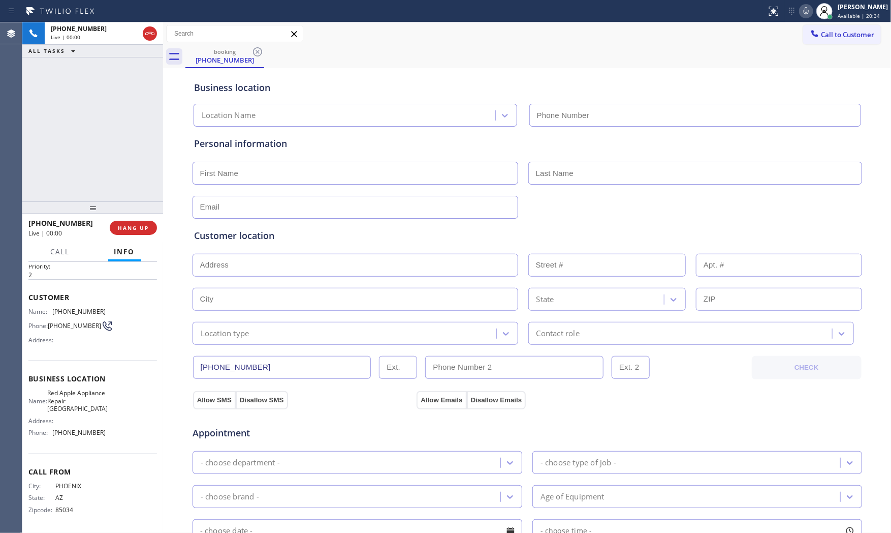
type input "[PHONE_NUMBER]"
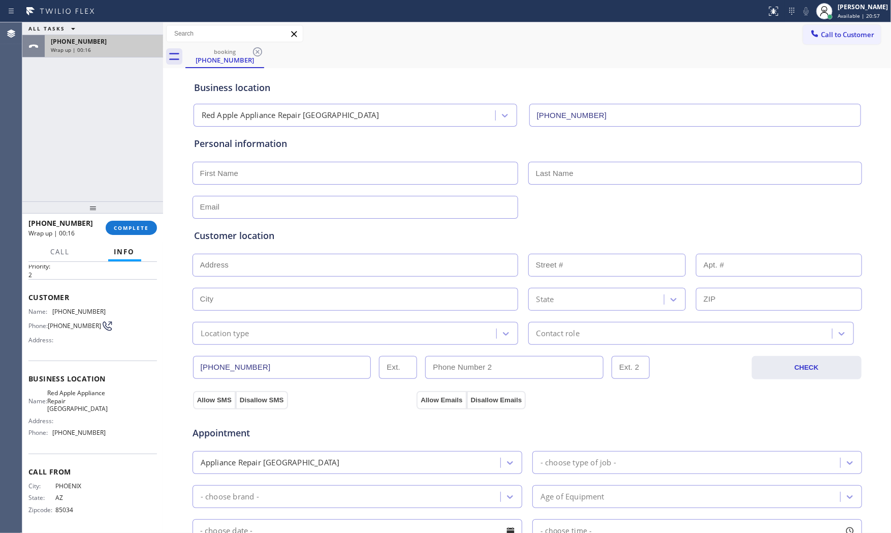
click at [90, 38] on span "[PHONE_NUMBER]" at bounding box center [79, 41] width 56 height 9
click at [133, 227] on span "COMPLETE" at bounding box center [131, 227] width 35 height 7
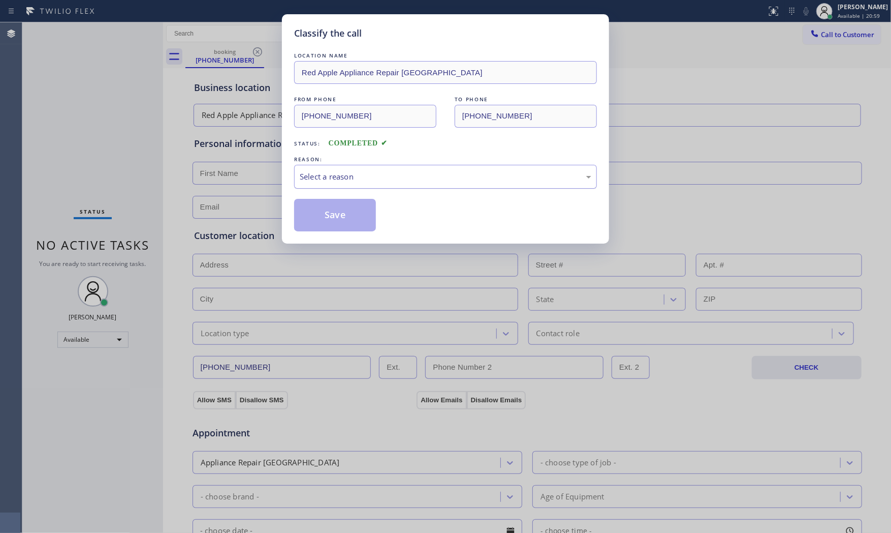
click at [356, 179] on div "Select a reason" at bounding box center [446, 177] width 292 height 12
click at [336, 213] on button "Save" at bounding box center [335, 215] width 82 height 33
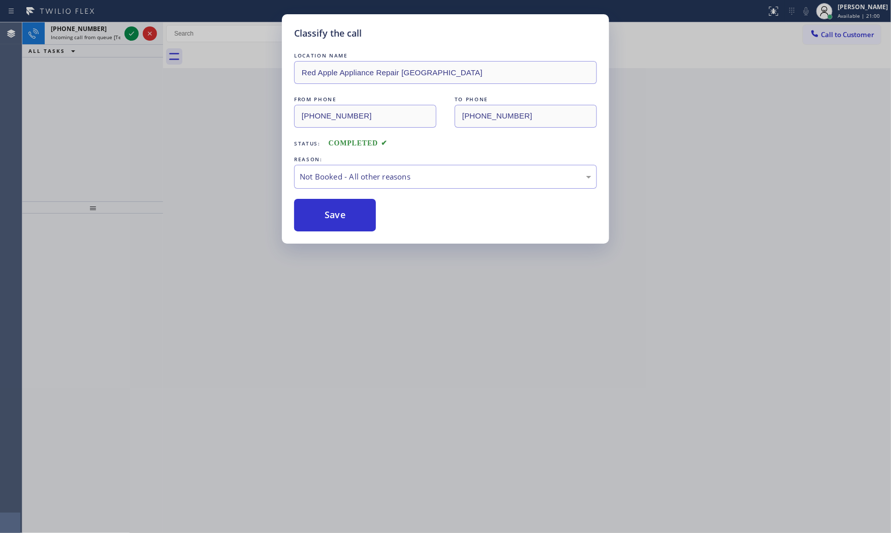
click at [336, 213] on button "Save" at bounding box center [335, 215] width 82 height 33
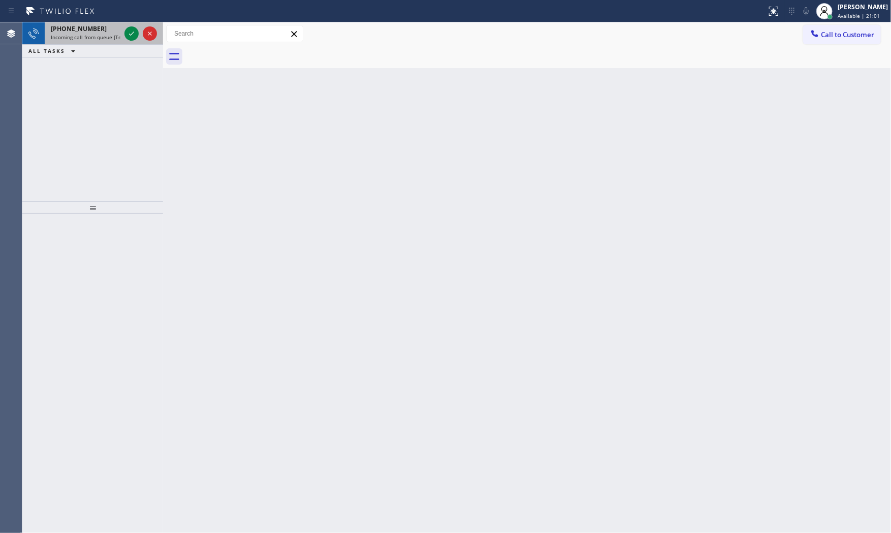
click at [111, 39] on span "Incoming call from queue [Test] All" at bounding box center [93, 37] width 84 height 7
click at [128, 36] on icon at bounding box center [132, 33] width 12 height 12
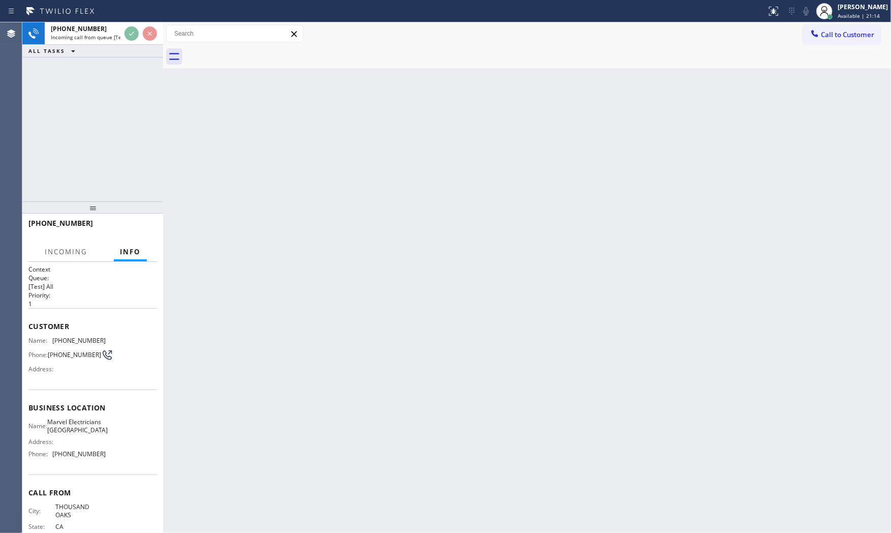
scroll to position [39, 0]
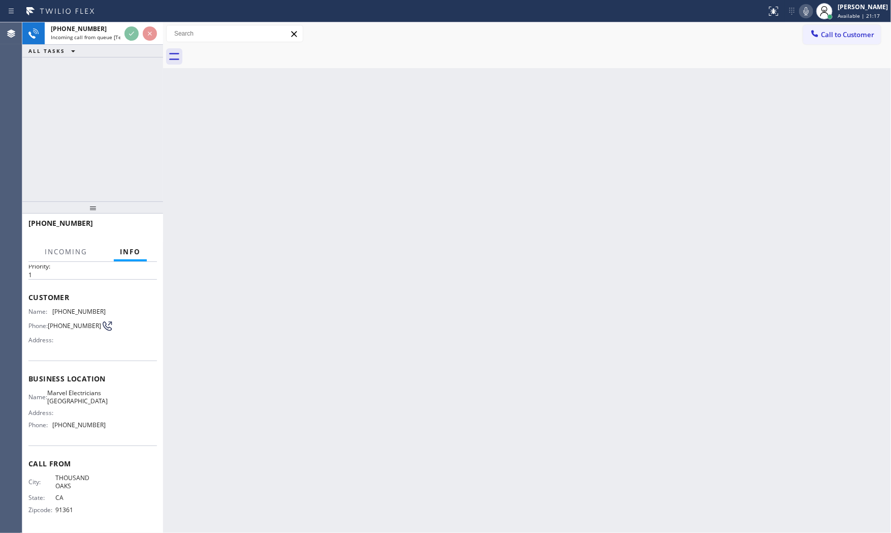
drag, startPoint x: 227, startPoint y: 232, endPoint x: 240, endPoint y: 232, distance: 13.7
click at [240, 232] on div "Back to Dashboard Change Sender ID Customers Technicians Select a contact Outbo…" at bounding box center [527, 277] width 728 height 510
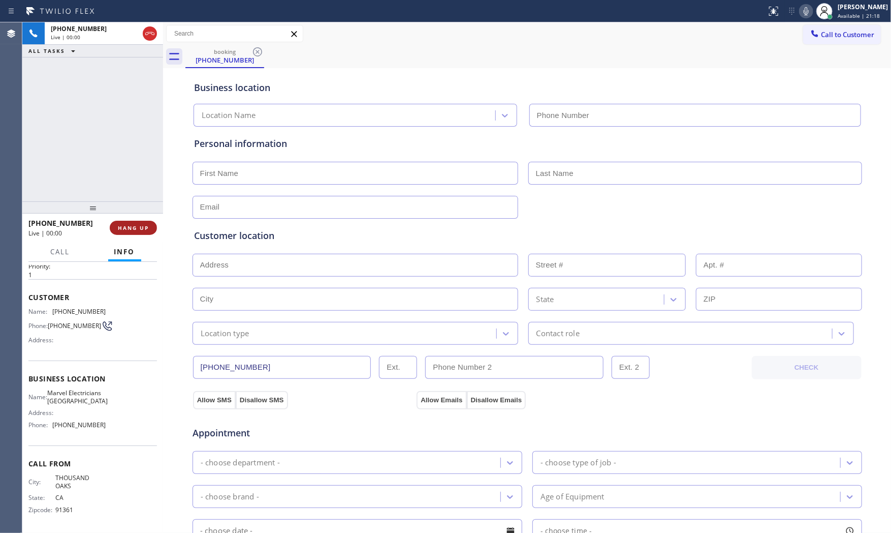
type input "[PHONE_NUMBER]"
click at [134, 221] on button "HANG UP" at bounding box center [133, 228] width 47 height 14
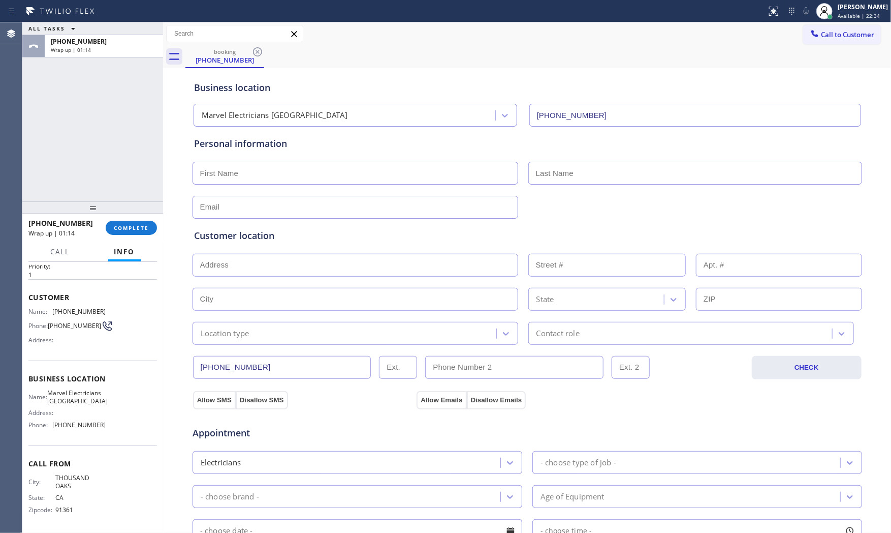
drag, startPoint x: 114, startPoint y: 286, endPoint x: 120, endPoint y: 256, distance: 30.0
click at [116, 292] on span "Customer" at bounding box center [92, 297] width 129 height 10
drag, startPoint x: 123, startPoint y: 249, endPoint x: 130, endPoint y: 231, distance: 19.5
click at [123, 249] on span "Info" at bounding box center [124, 251] width 21 height 9
click at [130, 231] on span "COMPLETE" at bounding box center [131, 227] width 35 height 7
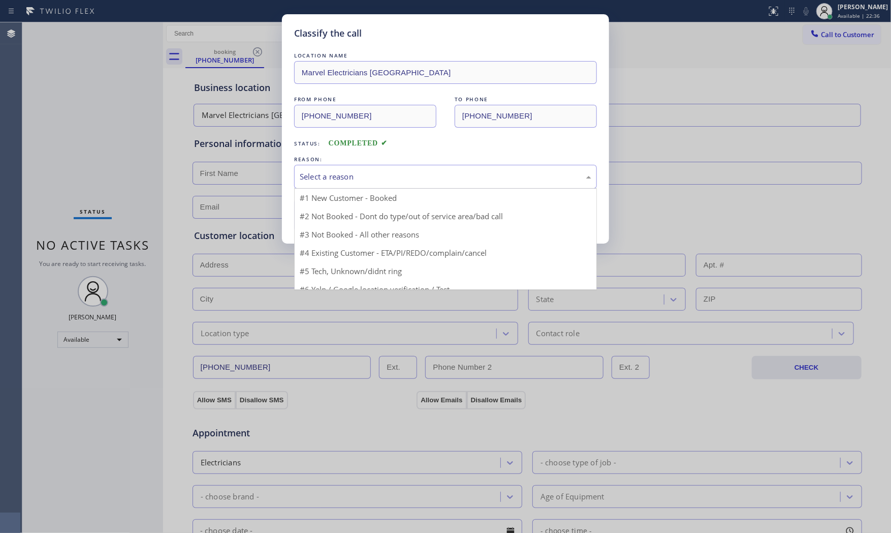
click at [361, 178] on div "Select a reason" at bounding box center [446, 177] width 292 height 12
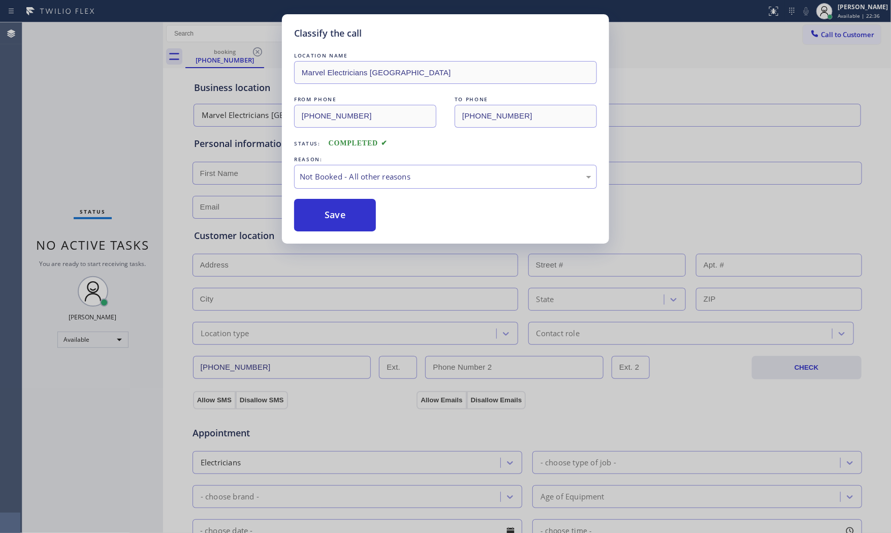
click at [331, 214] on button "Save" at bounding box center [335, 215] width 82 height 33
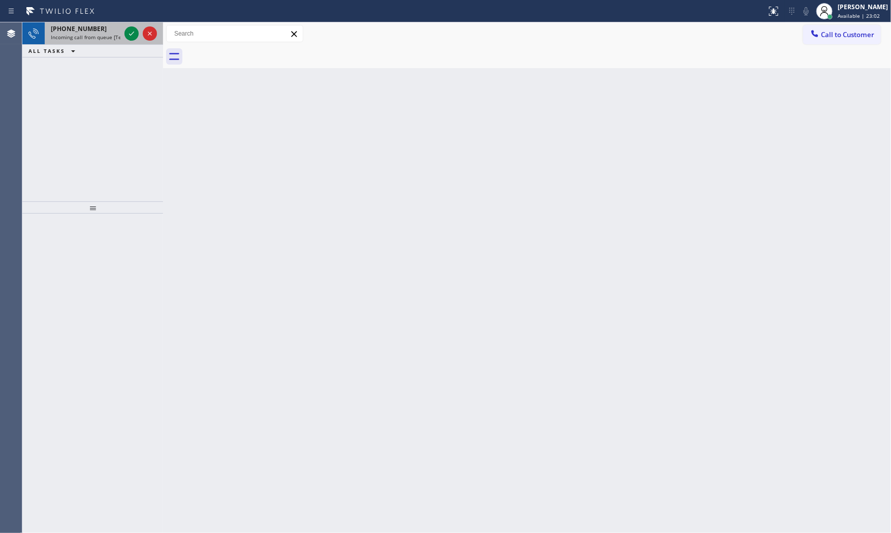
click at [139, 33] on div at bounding box center [140, 33] width 37 height 22
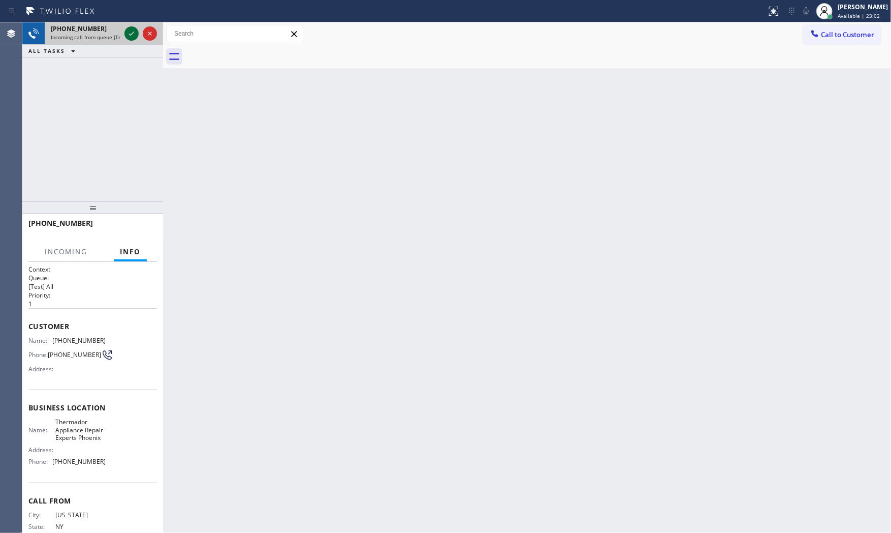
click at [134, 34] on icon at bounding box center [132, 33] width 12 height 12
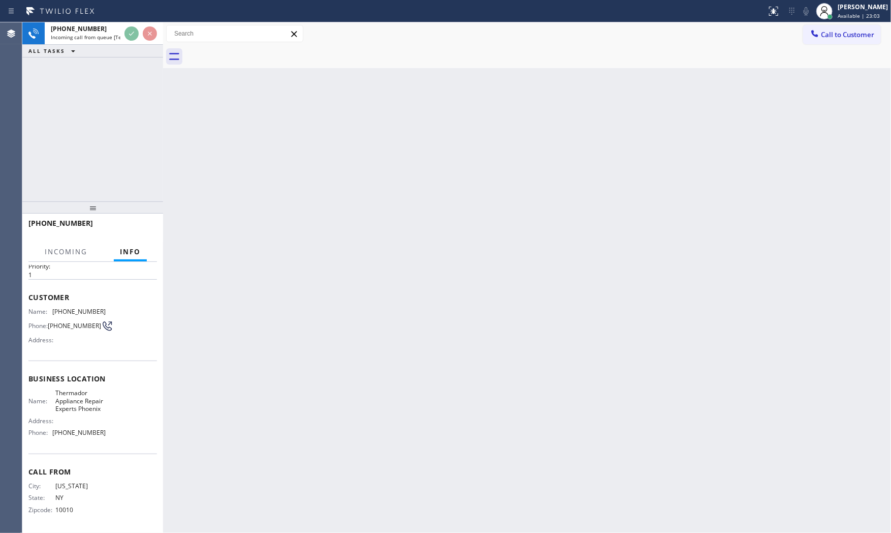
scroll to position [39, 0]
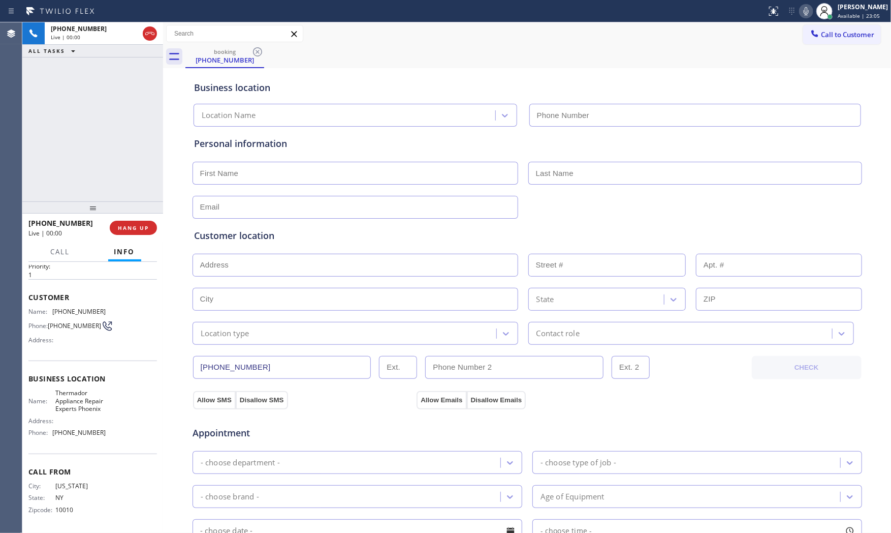
type input "[PHONE_NUMBER]"
click at [138, 232] on button "HANG UP" at bounding box center [133, 228] width 47 height 14
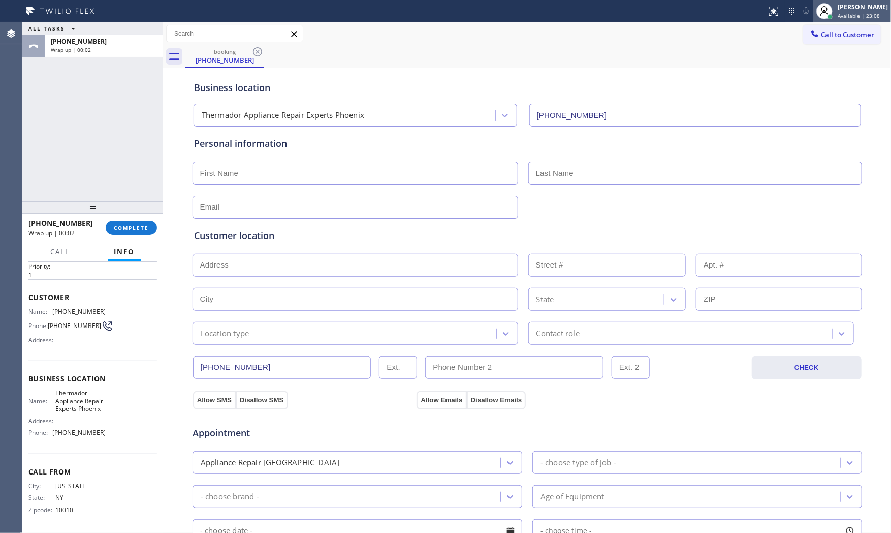
click at [849, 3] on div "[PERSON_NAME]" at bounding box center [863, 7] width 50 height 9
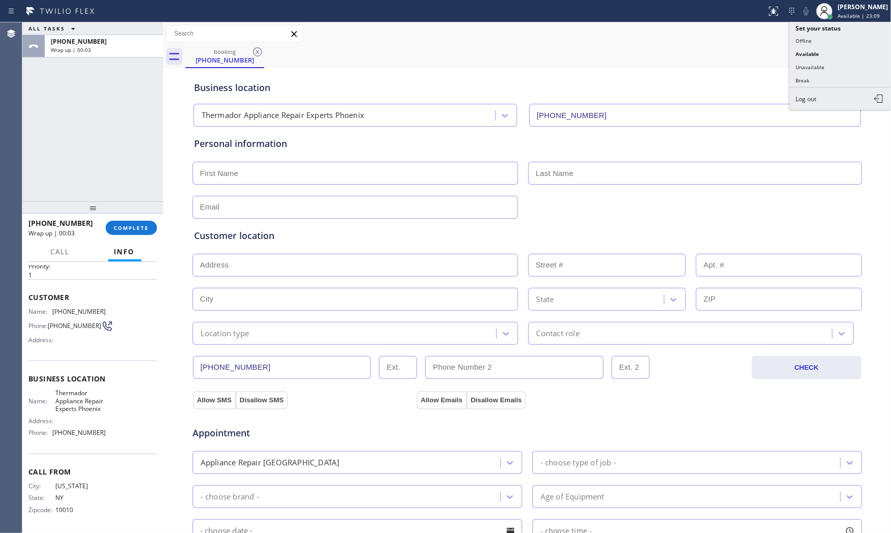
drag, startPoint x: 825, startPoint y: 62, endPoint x: 571, endPoint y: 124, distance: 262.1
click at [824, 63] on button "Unavailable" at bounding box center [841, 66] width 102 height 13
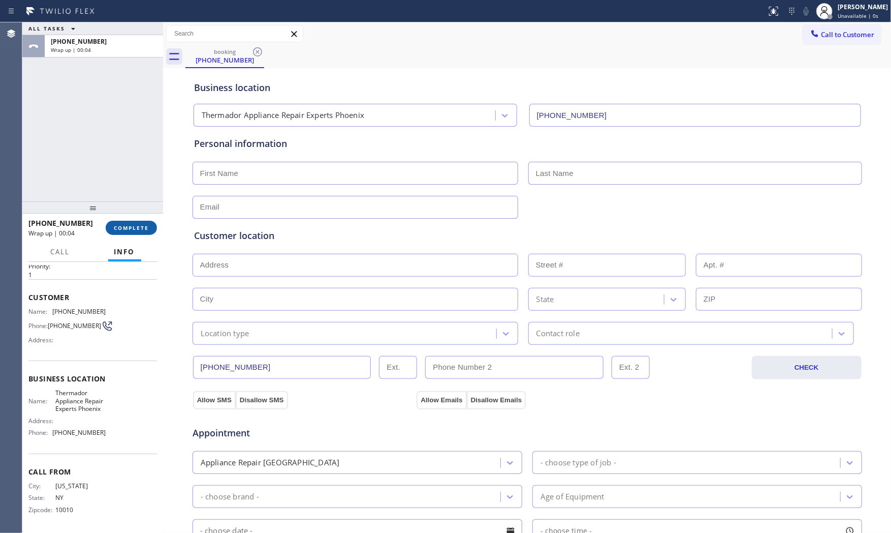
click at [123, 231] on span "COMPLETE" at bounding box center [131, 227] width 35 height 7
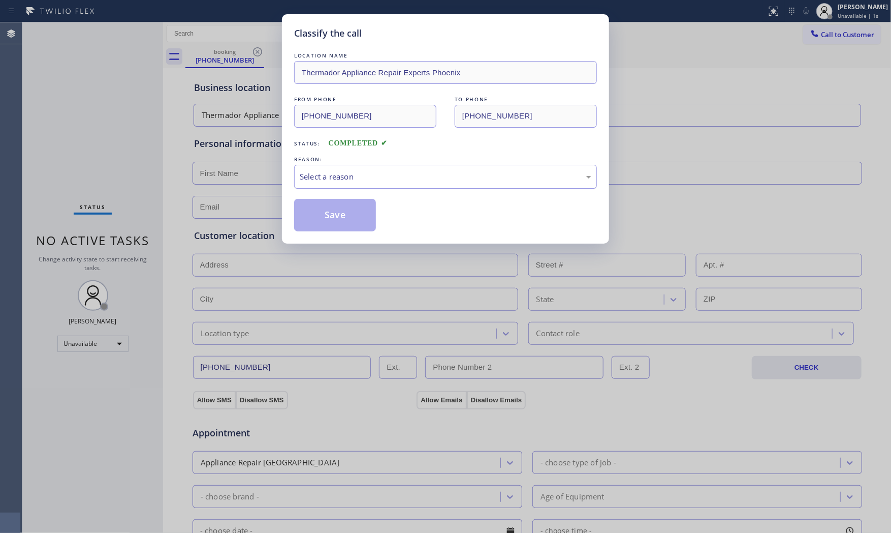
click at [449, 176] on div "Select a reason" at bounding box center [446, 177] width 292 height 12
click at [359, 176] on div "Existing Customer - ETA/PI/REDO/complain/cancel" at bounding box center [446, 177] width 292 height 12
click at [341, 209] on button "Save" at bounding box center [335, 215] width 82 height 33
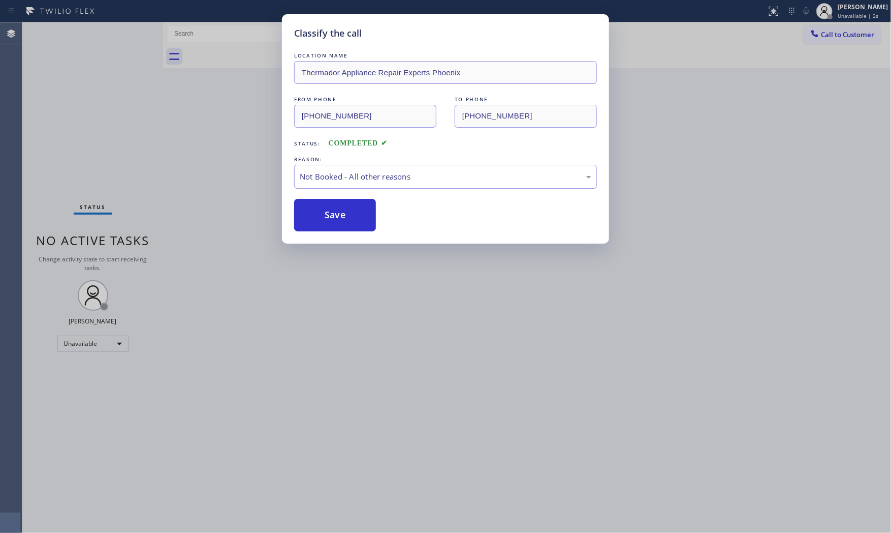
click at [341, 209] on button "Save" at bounding box center [335, 215] width 82 height 33
drag, startPoint x: 341, startPoint y: 209, endPoint x: 511, endPoint y: 192, distance: 171.1
click at [369, 208] on button "Save" at bounding box center [335, 215] width 82 height 33
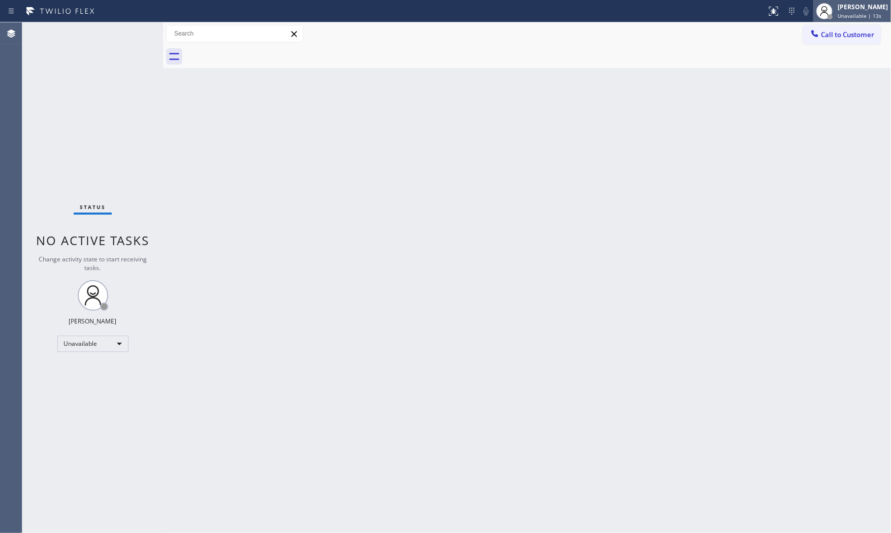
click at [848, 9] on div "[PERSON_NAME]" at bounding box center [863, 7] width 50 height 9
click at [831, 45] on button "Offline" at bounding box center [841, 40] width 102 height 13
click at [841, 16] on span "Unavailable | 14s" at bounding box center [860, 15] width 44 height 7
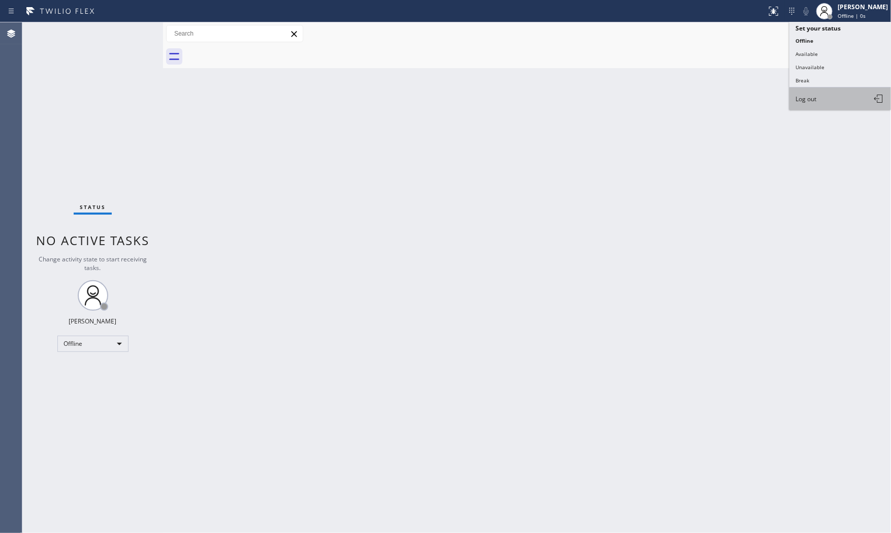
click at [831, 96] on button "Log out" at bounding box center [841, 98] width 102 height 22
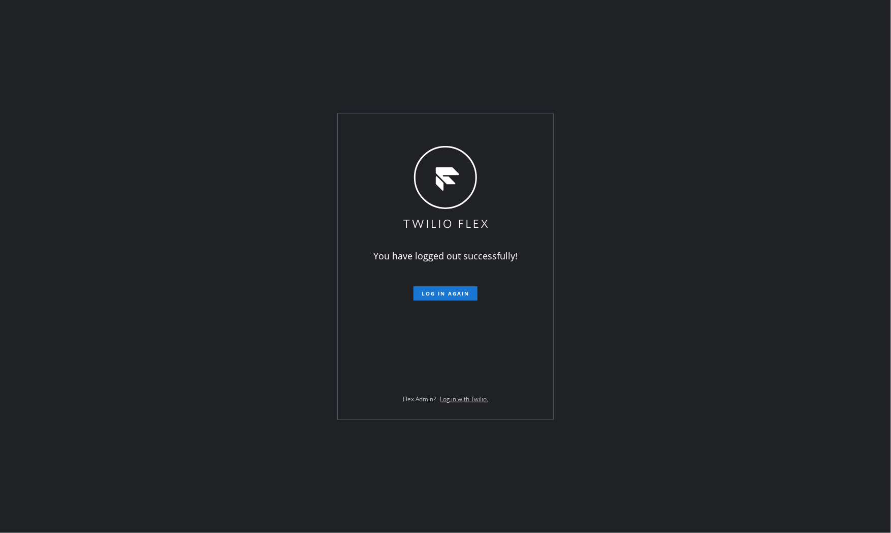
click at [846, 12] on div "You have logged out successfully! Log in again Flex Admin? Log in with Twilio." at bounding box center [445, 266] width 891 height 533
